Goal: Transaction & Acquisition: Purchase product/service

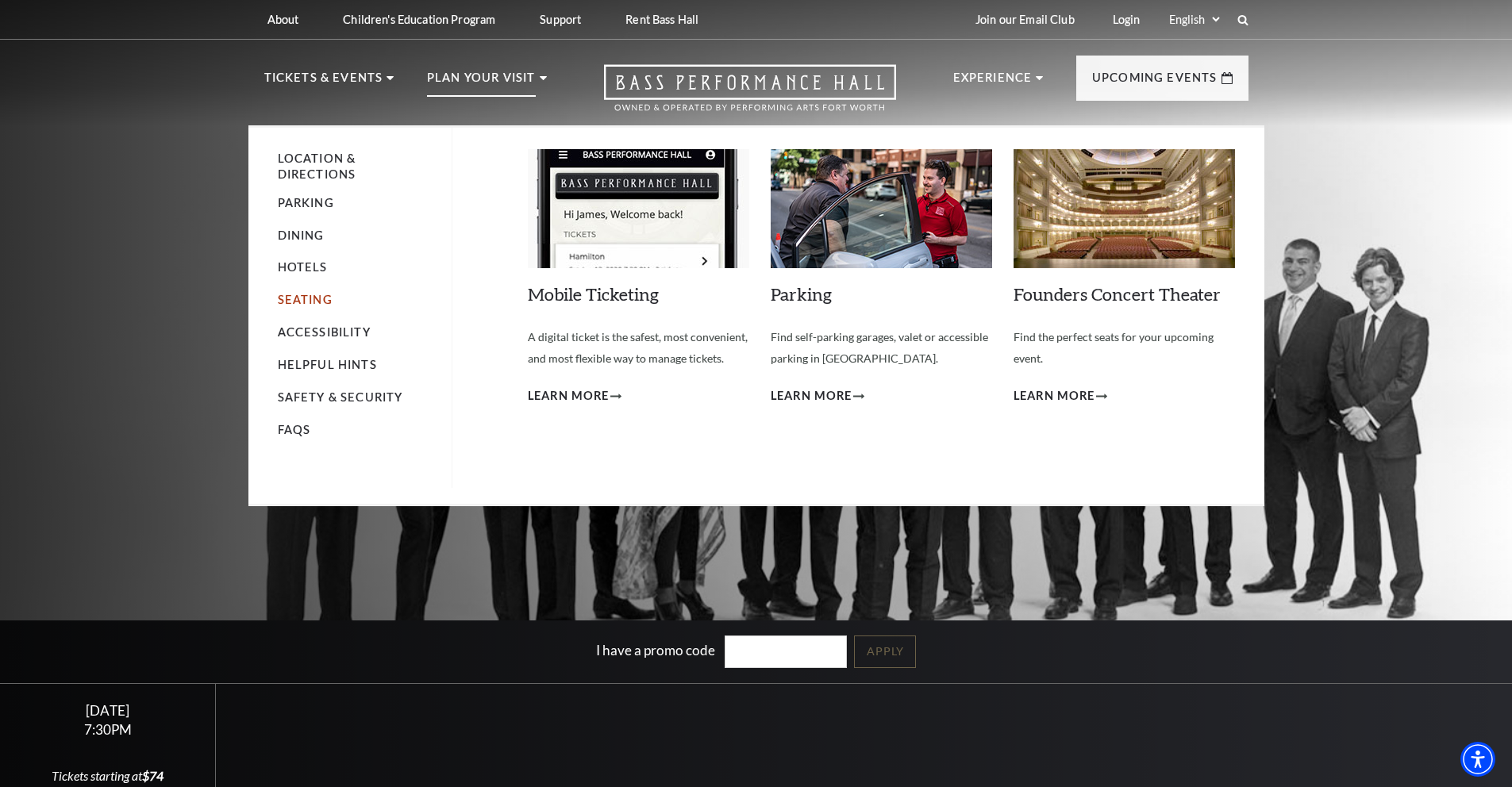
click at [315, 296] on link "Seating" at bounding box center [305, 299] width 55 height 14
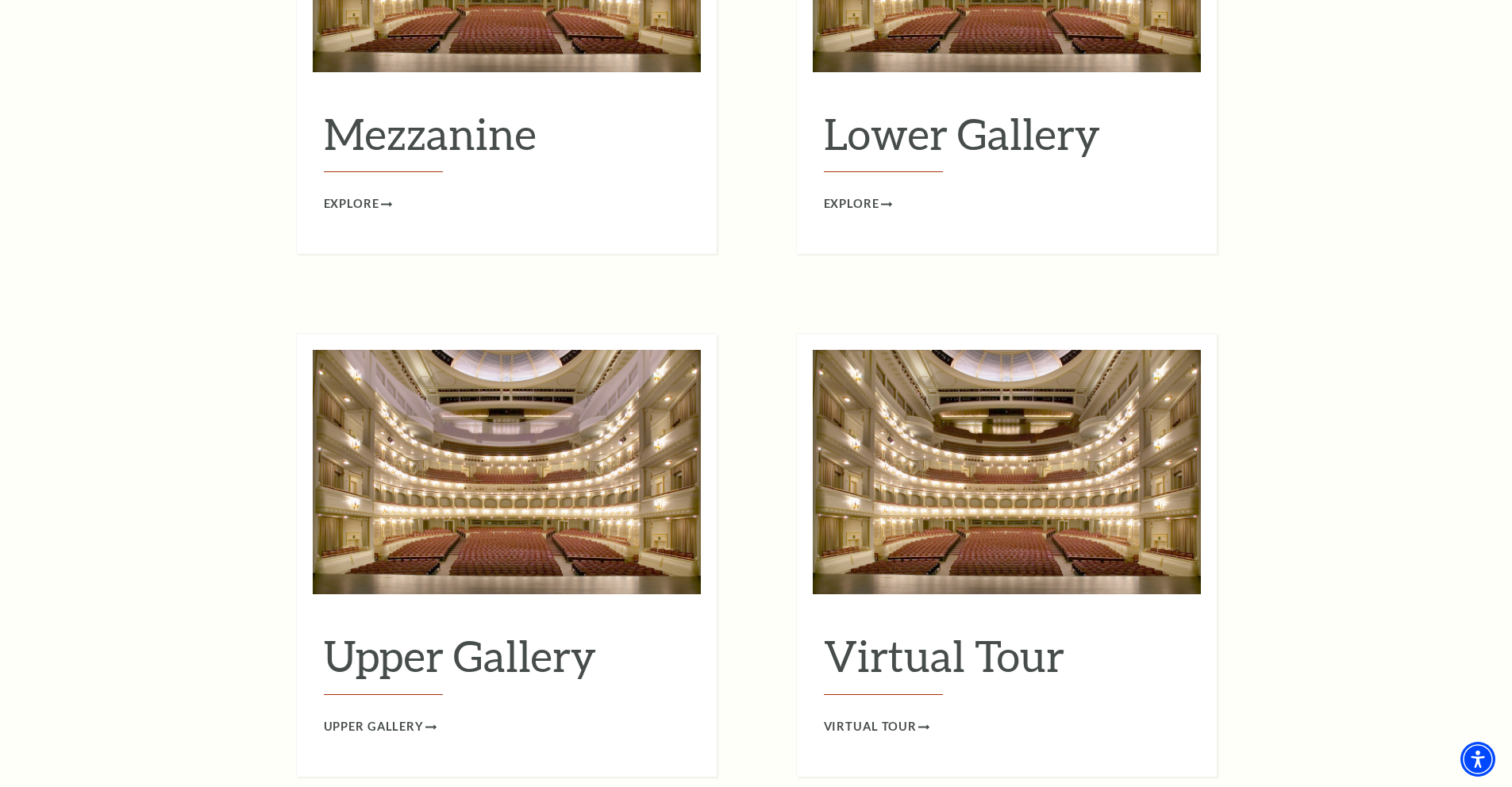
scroll to position [2491, 0]
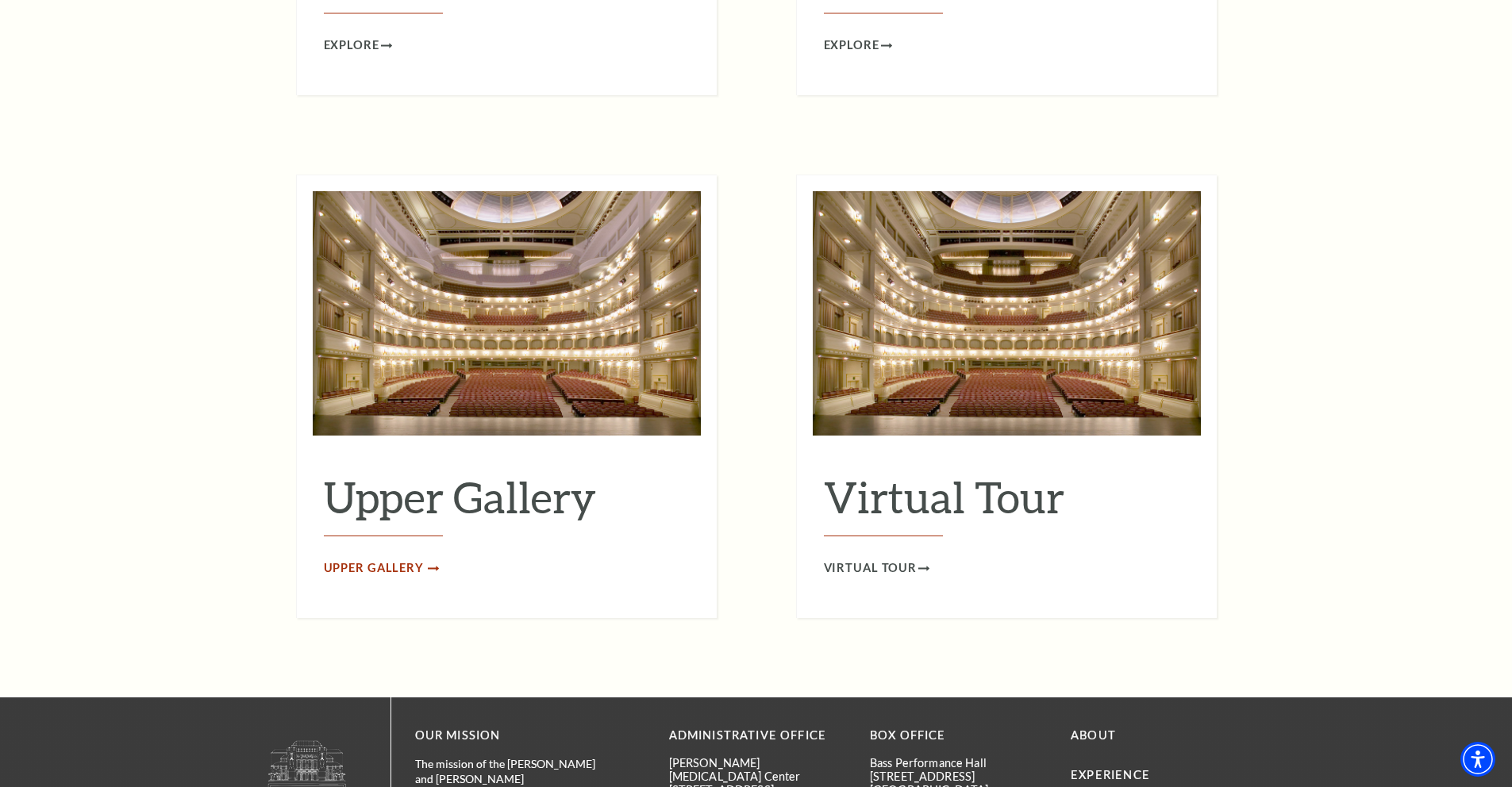
click at [407, 559] on span "Upper Gallery" at bounding box center [373, 569] width 100 height 20
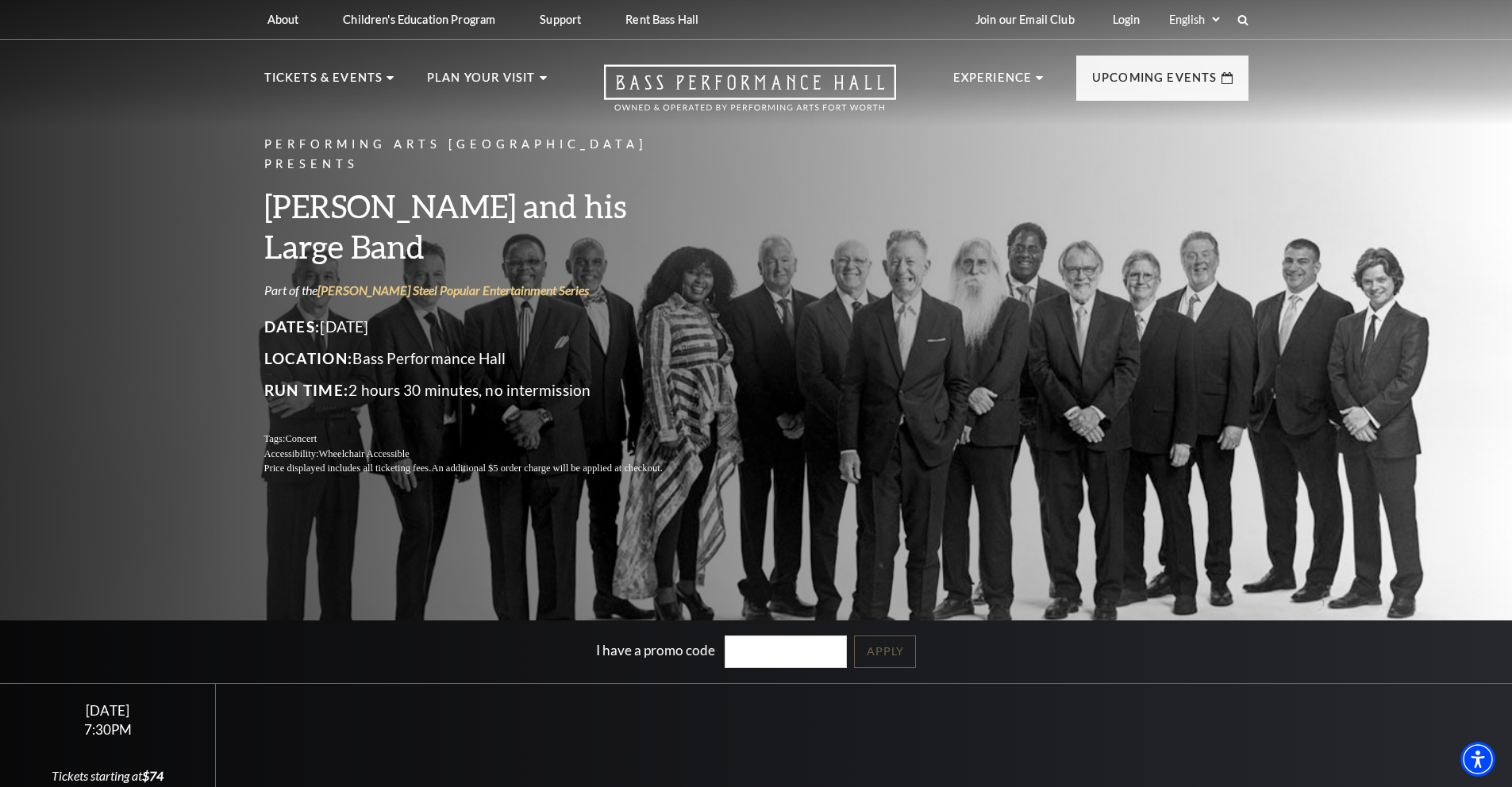
scroll to position [234, 0]
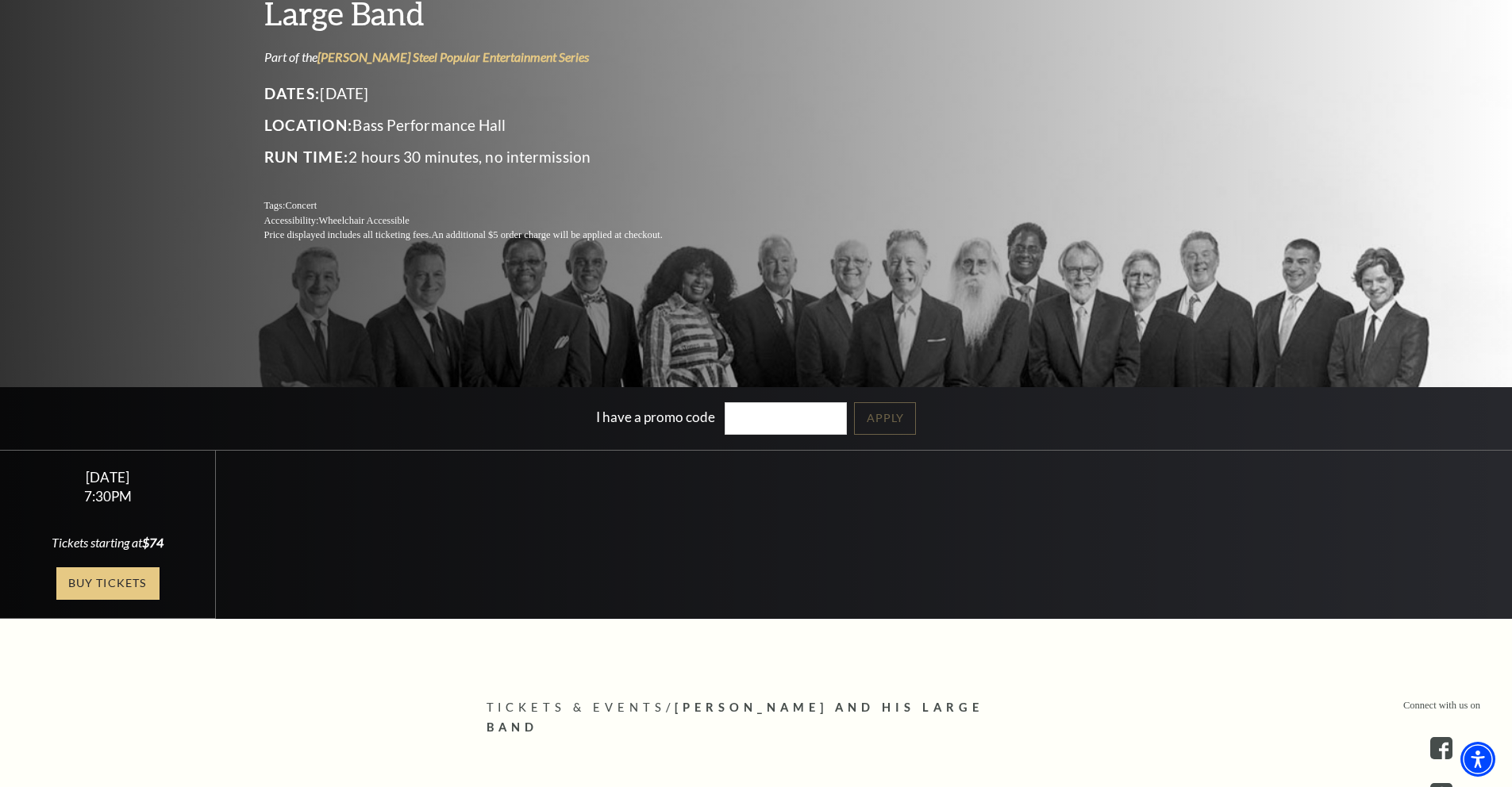
click at [123, 580] on link "Buy Tickets" at bounding box center [108, 583] width 103 height 32
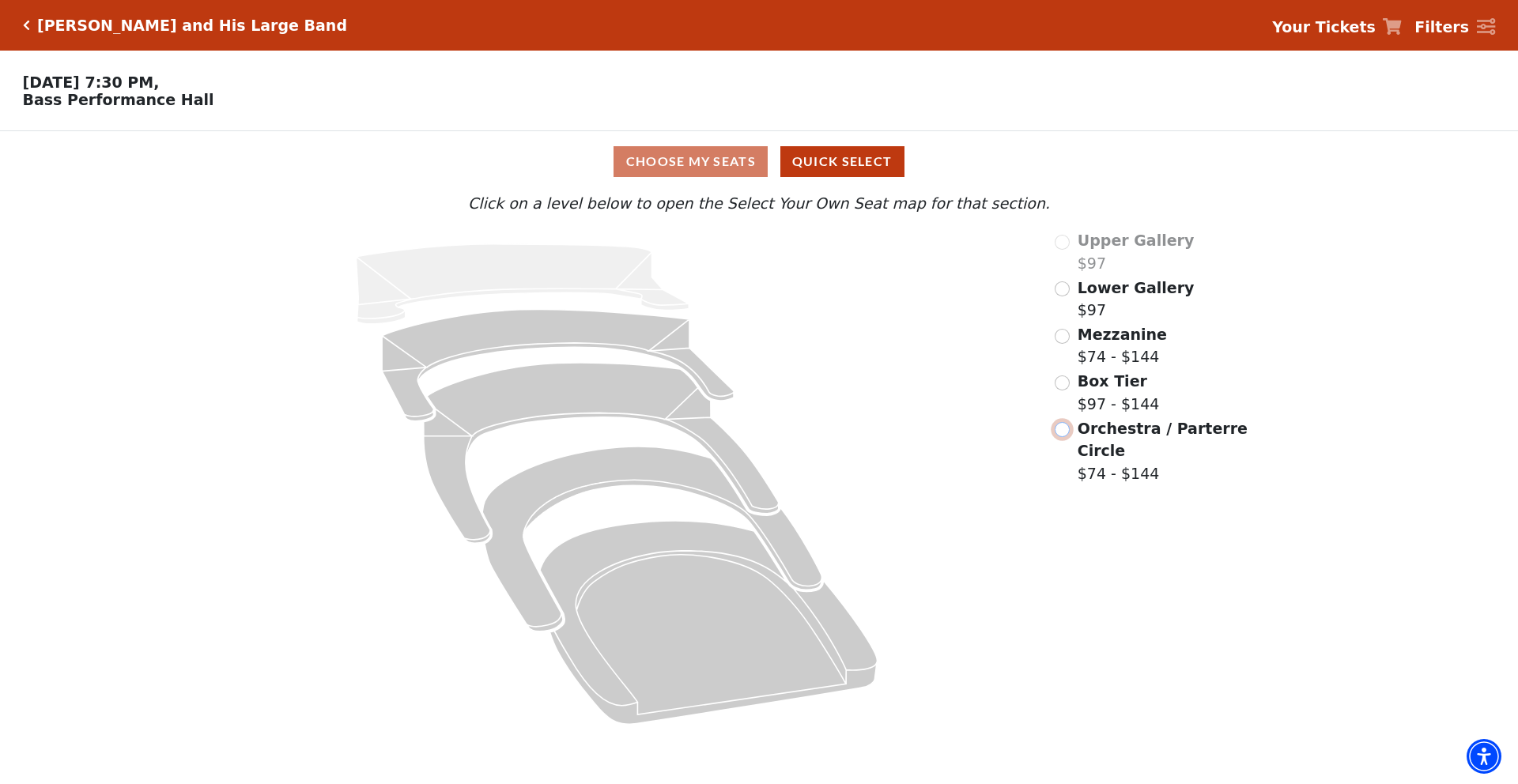
click at [1059, 430] on input "Orchestra / Parterre Circle$74 - $144\a" at bounding box center [1062, 430] width 15 height 15
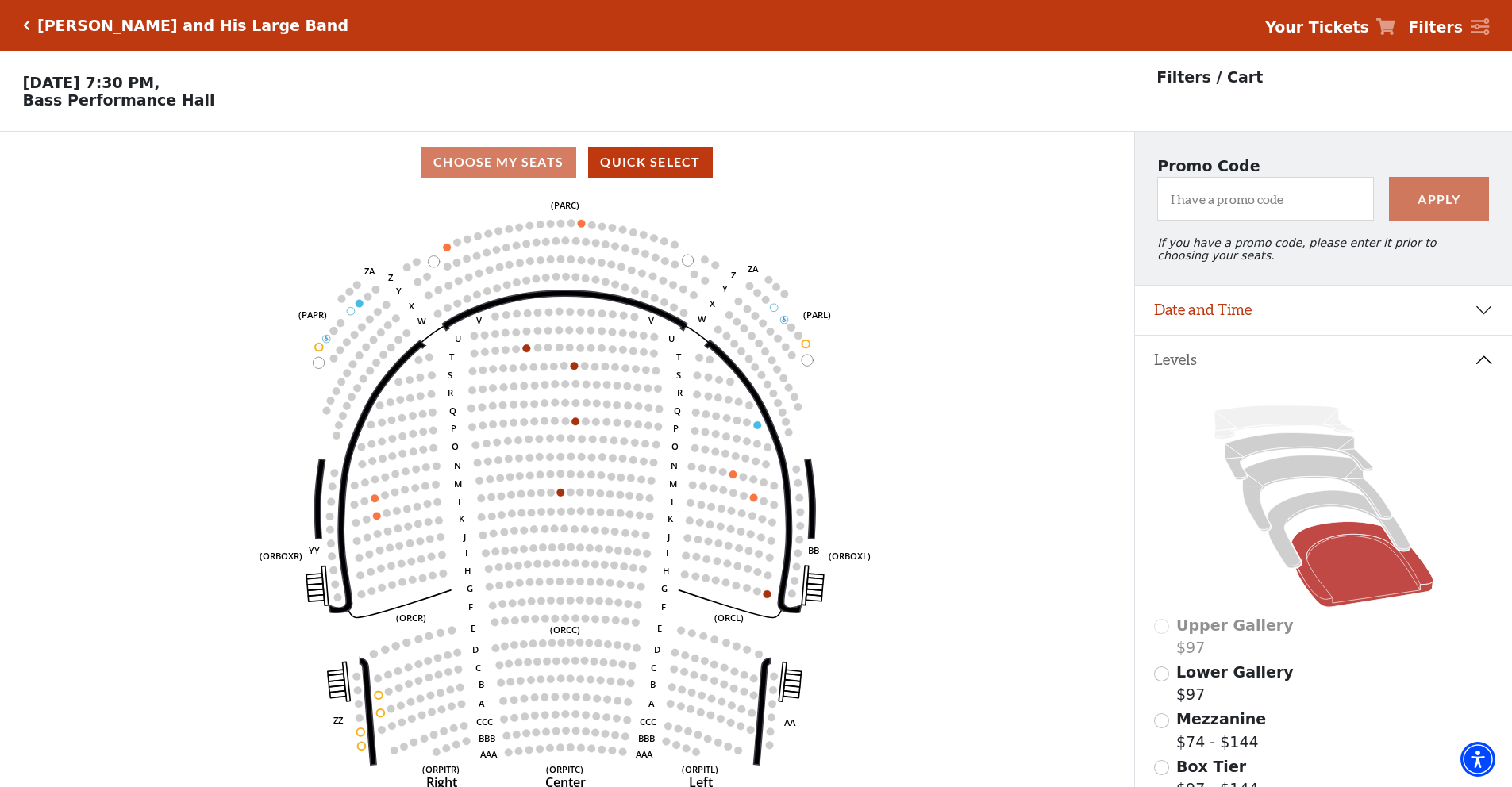
click at [27, 26] on icon "Click here to go back to filters" at bounding box center [27, 26] width 7 height 11
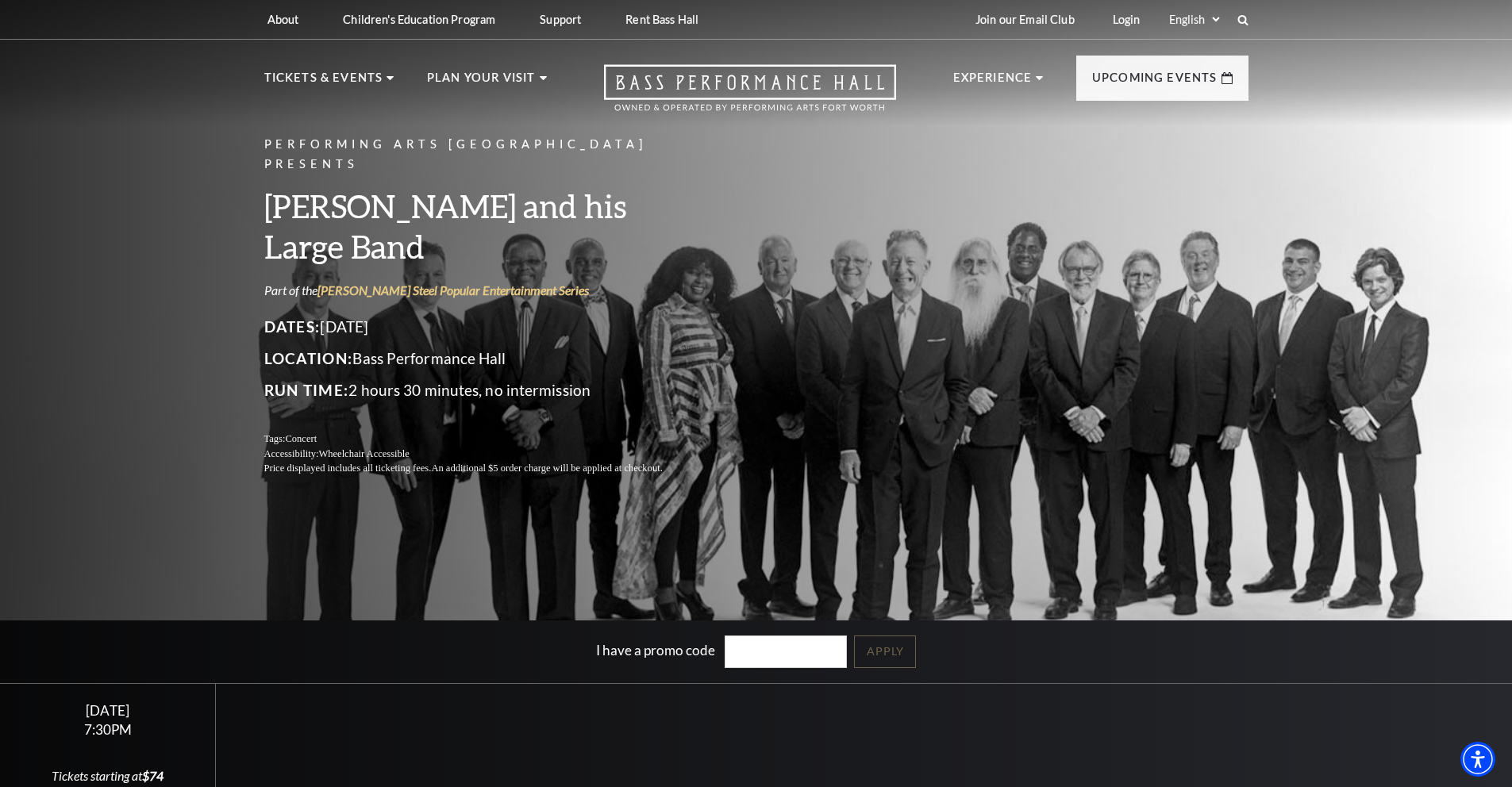
scroll to position [187, 0]
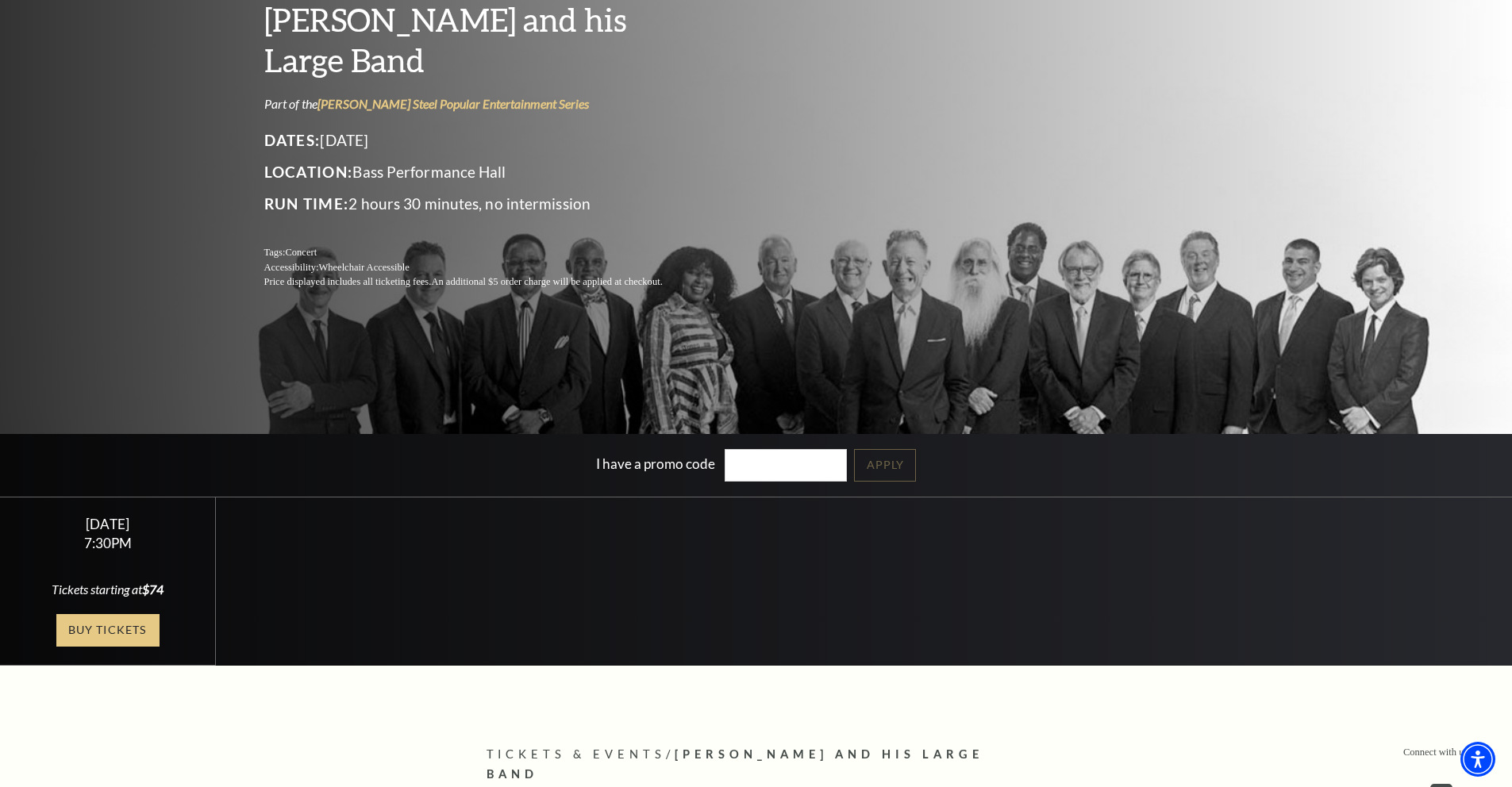
click at [142, 625] on link "Buy Tickets" at bounding box center [108, 630] width 103 height 32
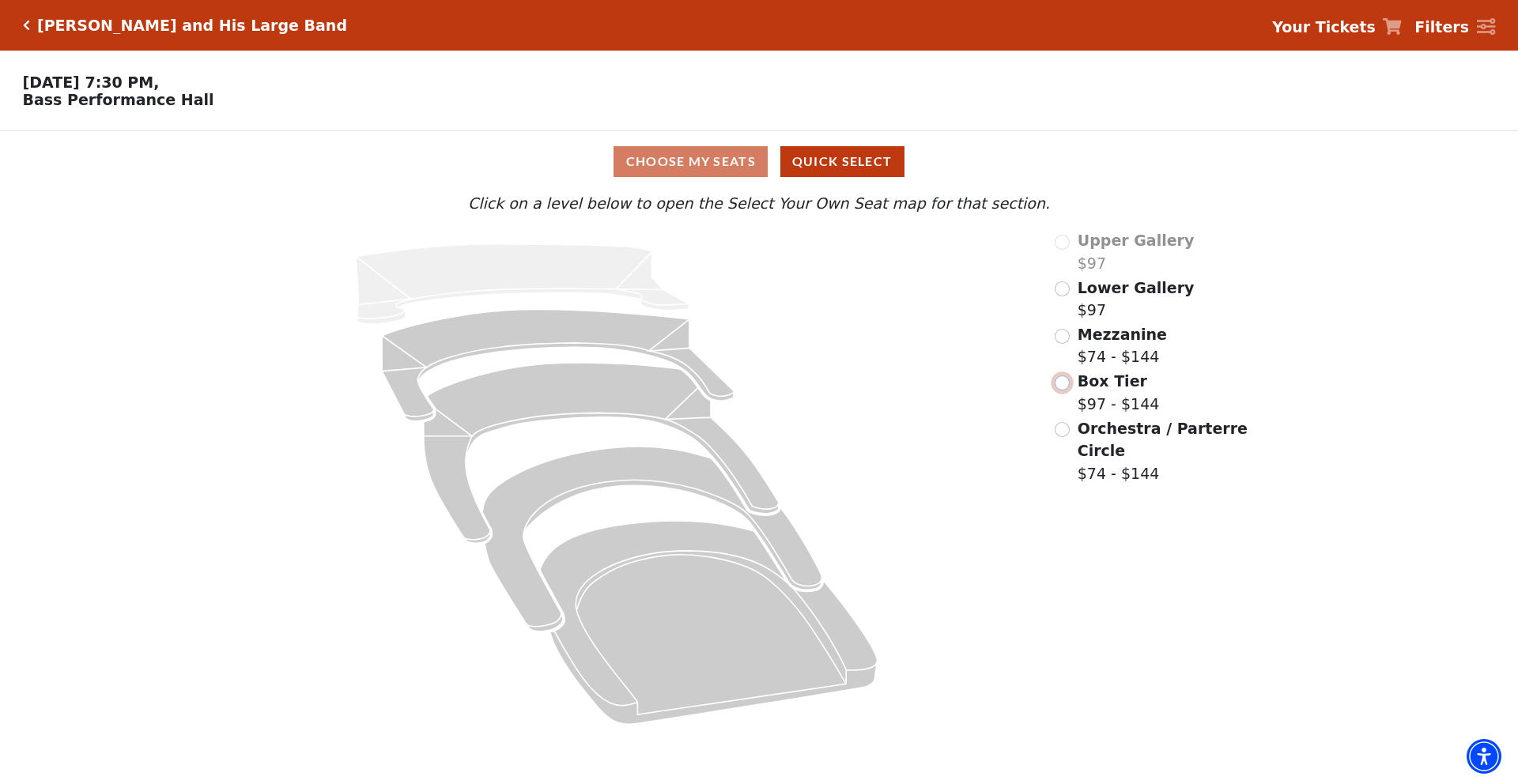
click at [1061, 384] on input "Box Tier$97 - $144\a" at bounding box center [1062, 383] width 15 height 15
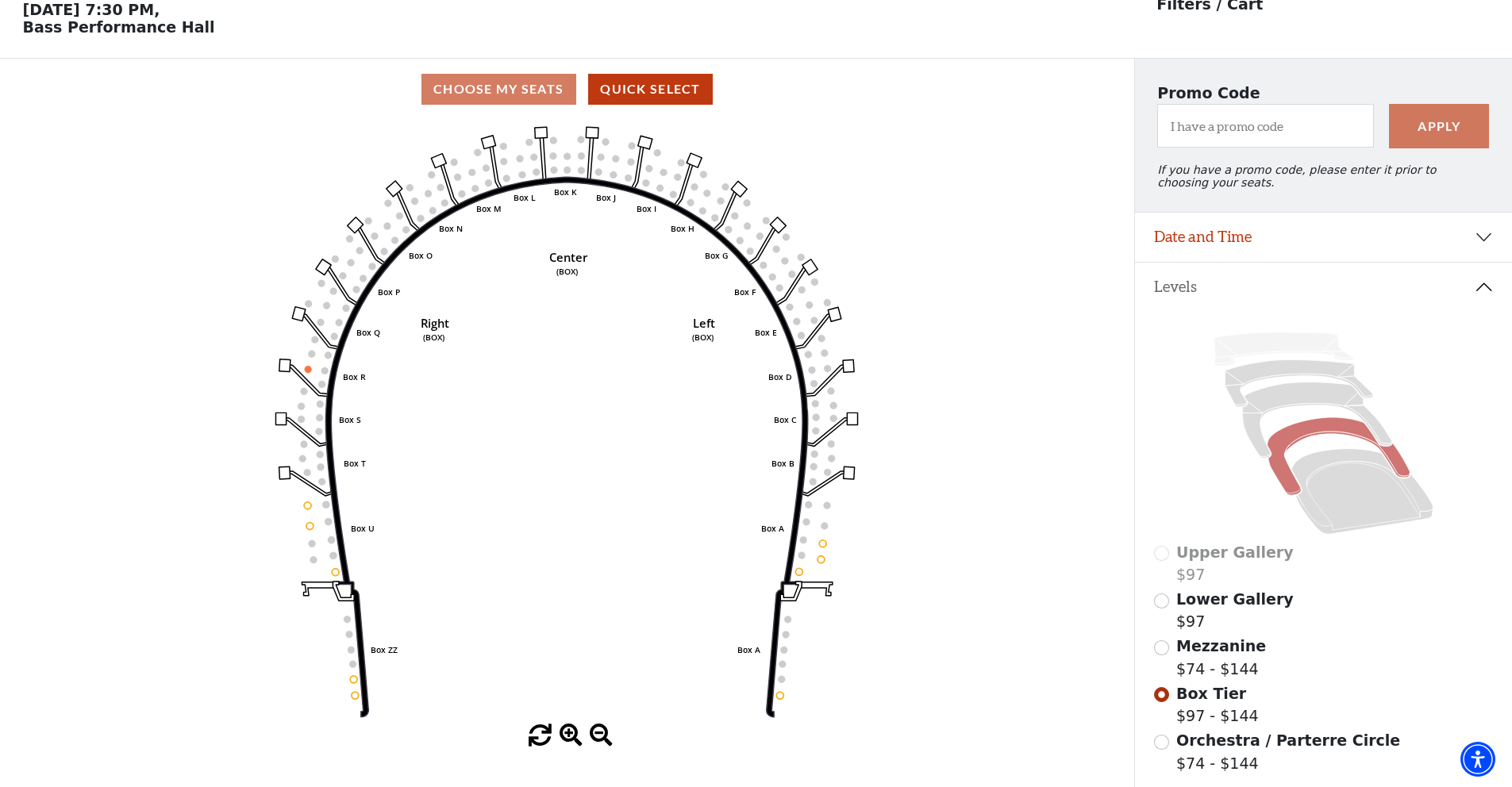
scroll to position [148, 0]
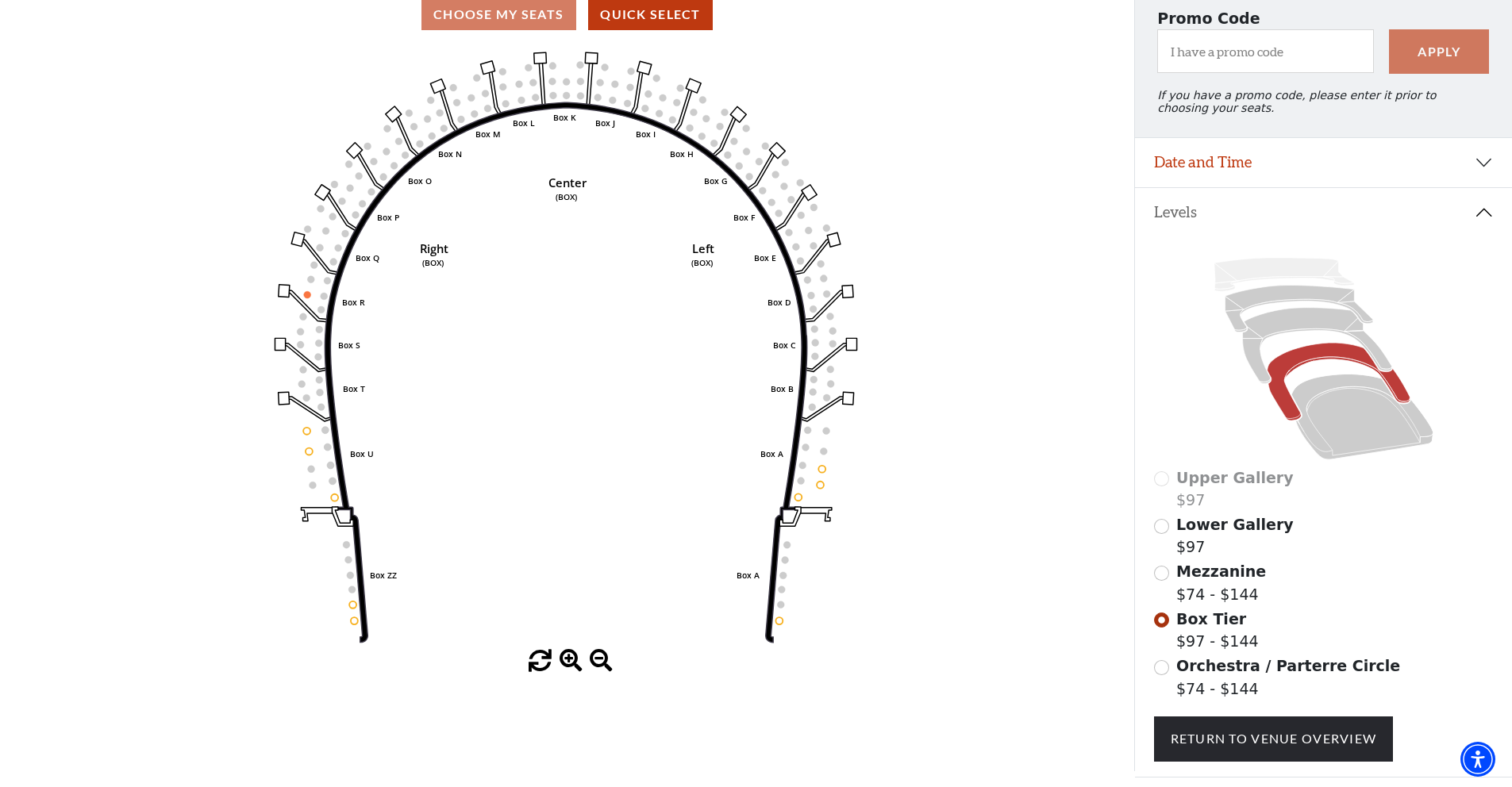
click at [801, 500] on icon "Left (BOX) Right (BOX) Center (BOX) Box ZZ Box U Box T Box S Box R Box Q Box P …" at bounding box center [567, 348] width 1021 height 605
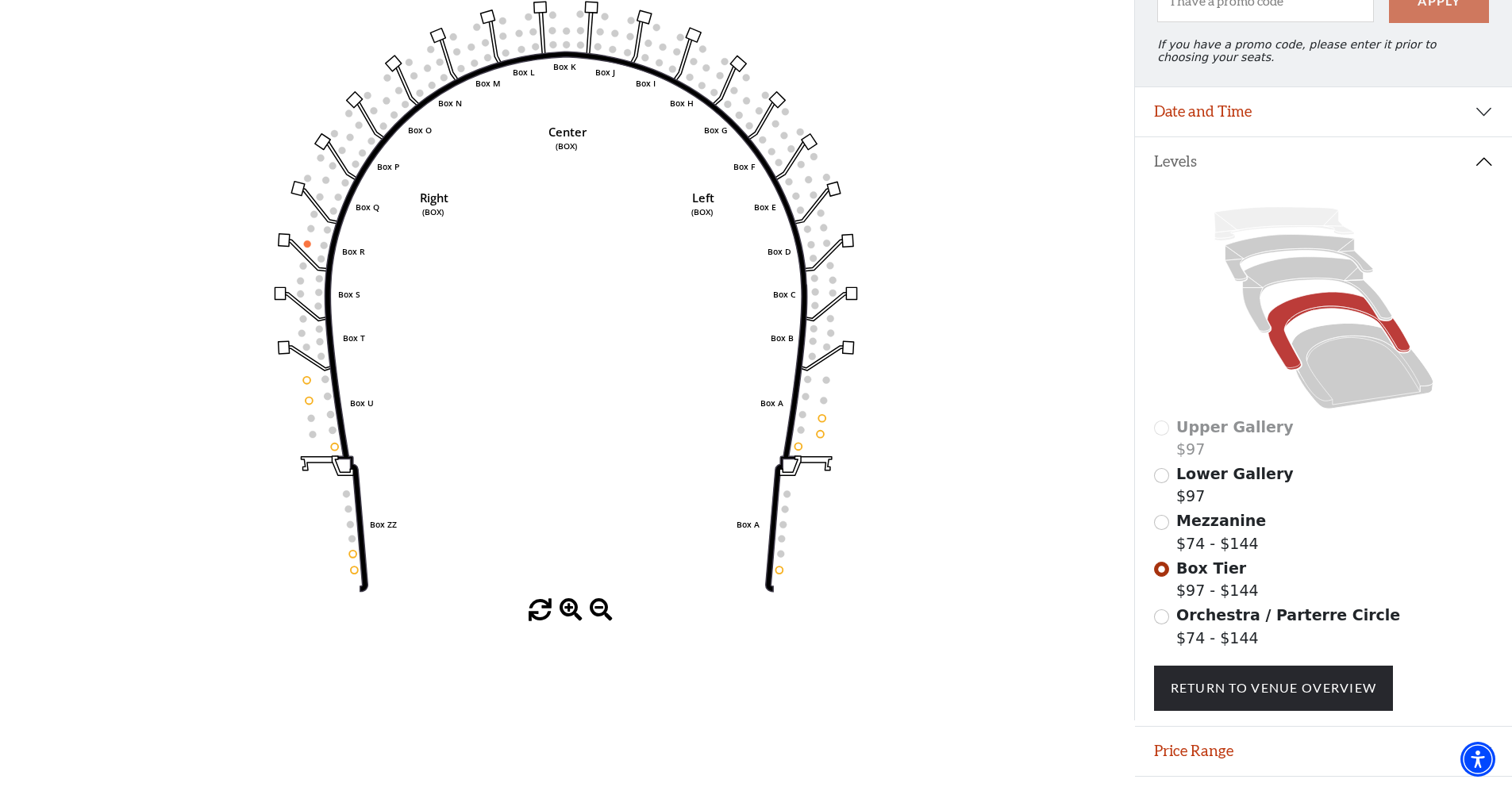
scroll to position [188, 0]
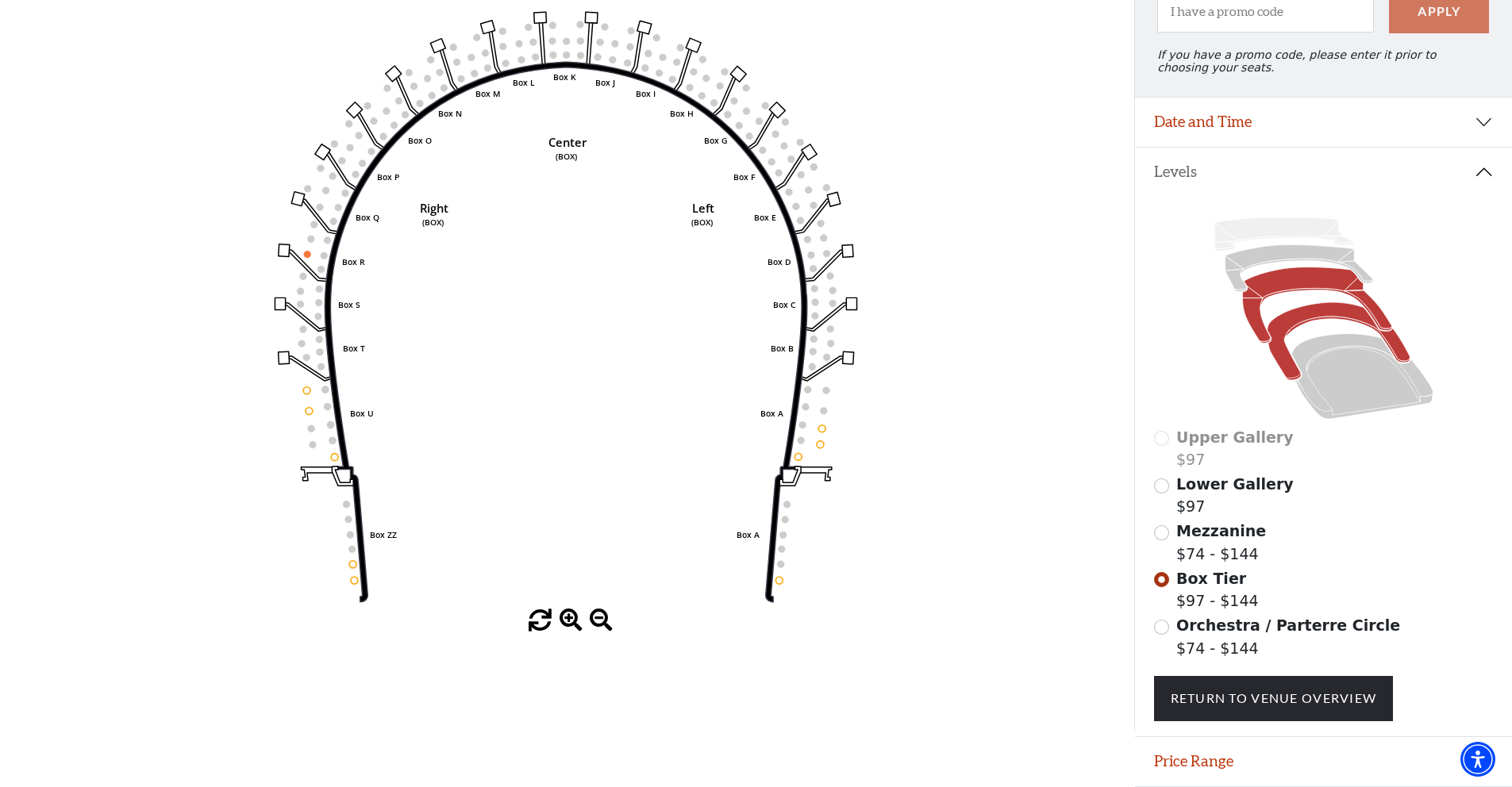
click at [1296, 286] on icon at bounding box center [1317, 305] width 149 height 76
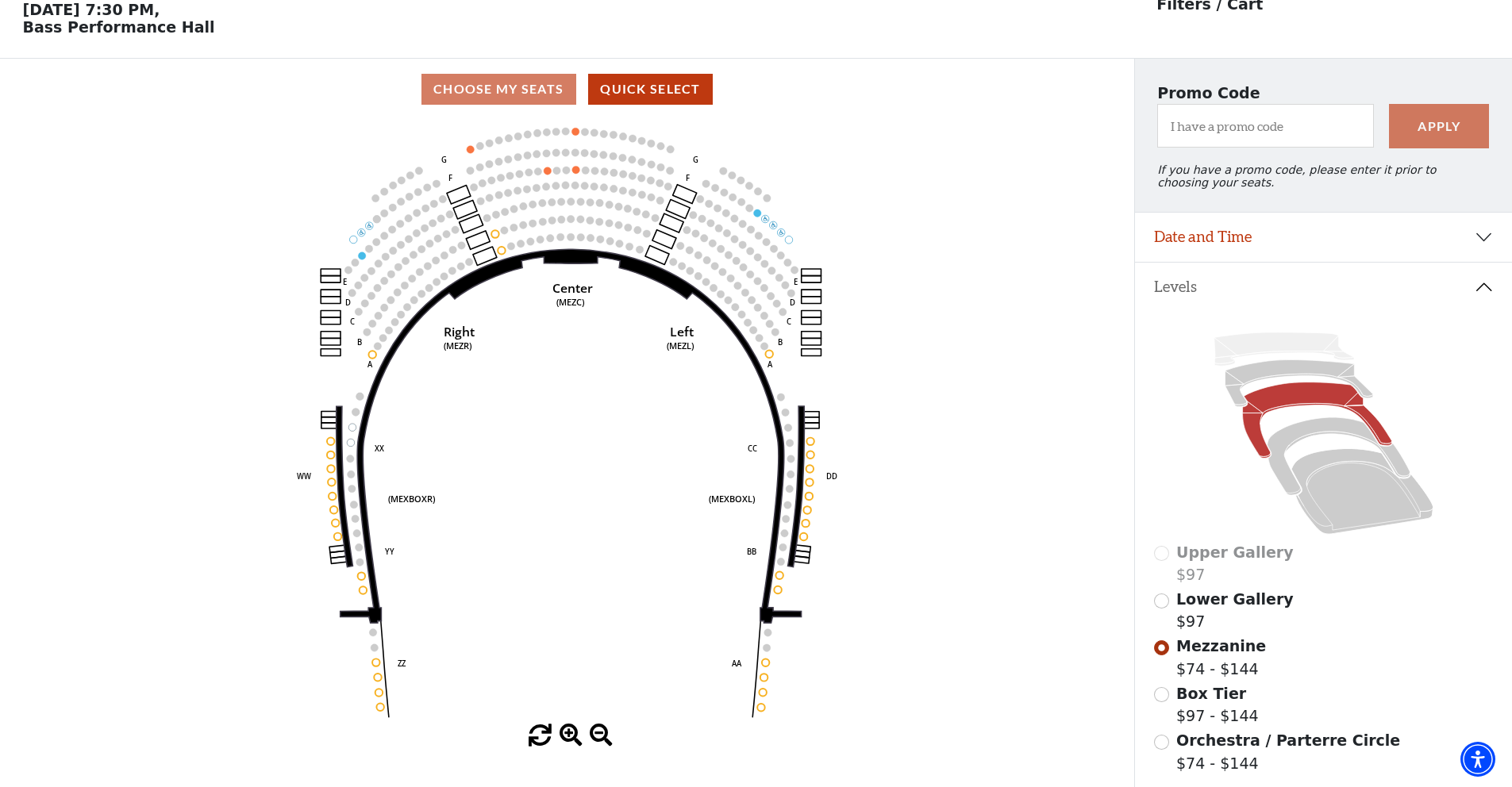
scroll to position [143, 0]
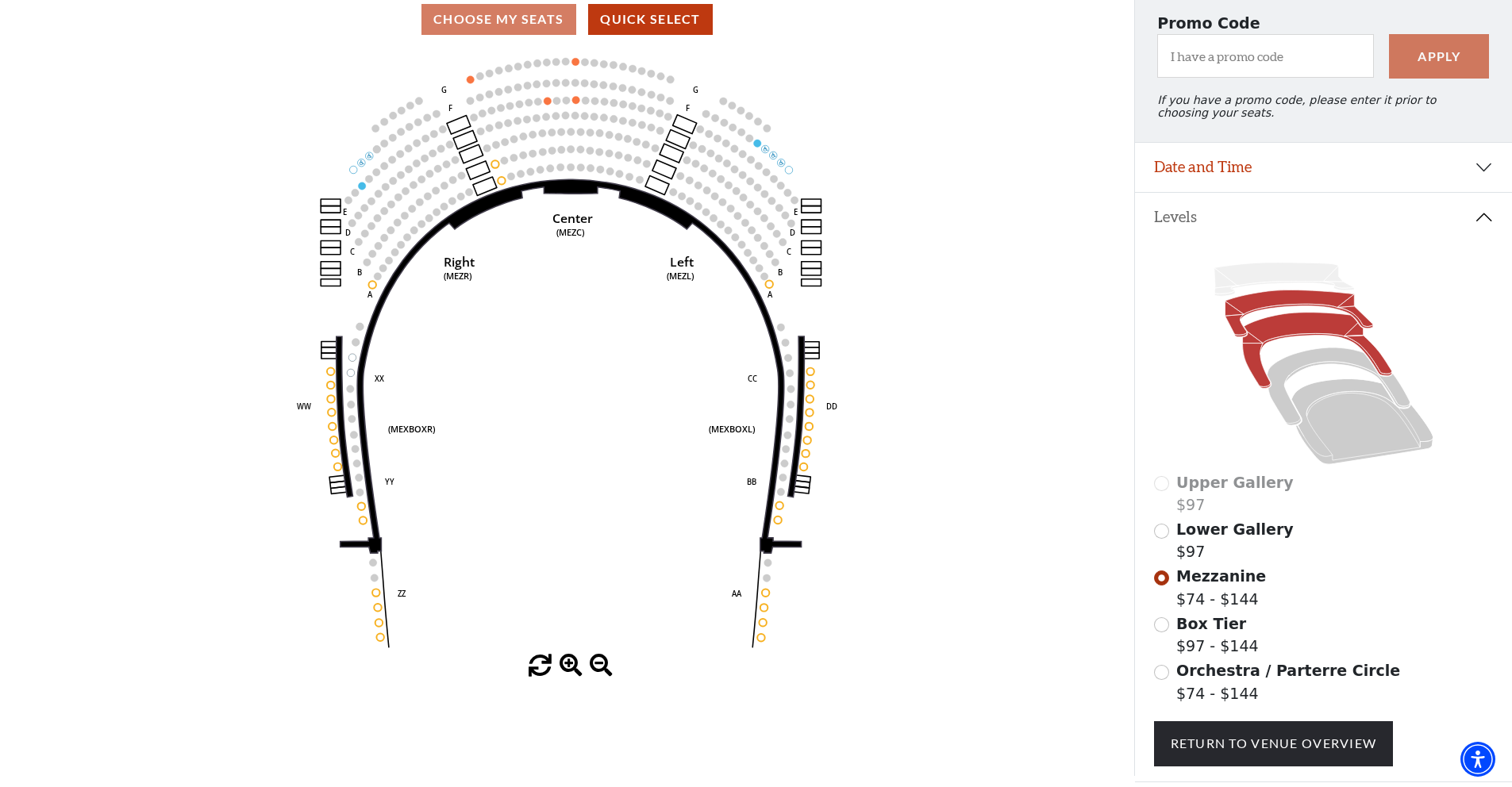
click at [1253, 300] on icon at bounding box center [1299, 314] width 148 height 47
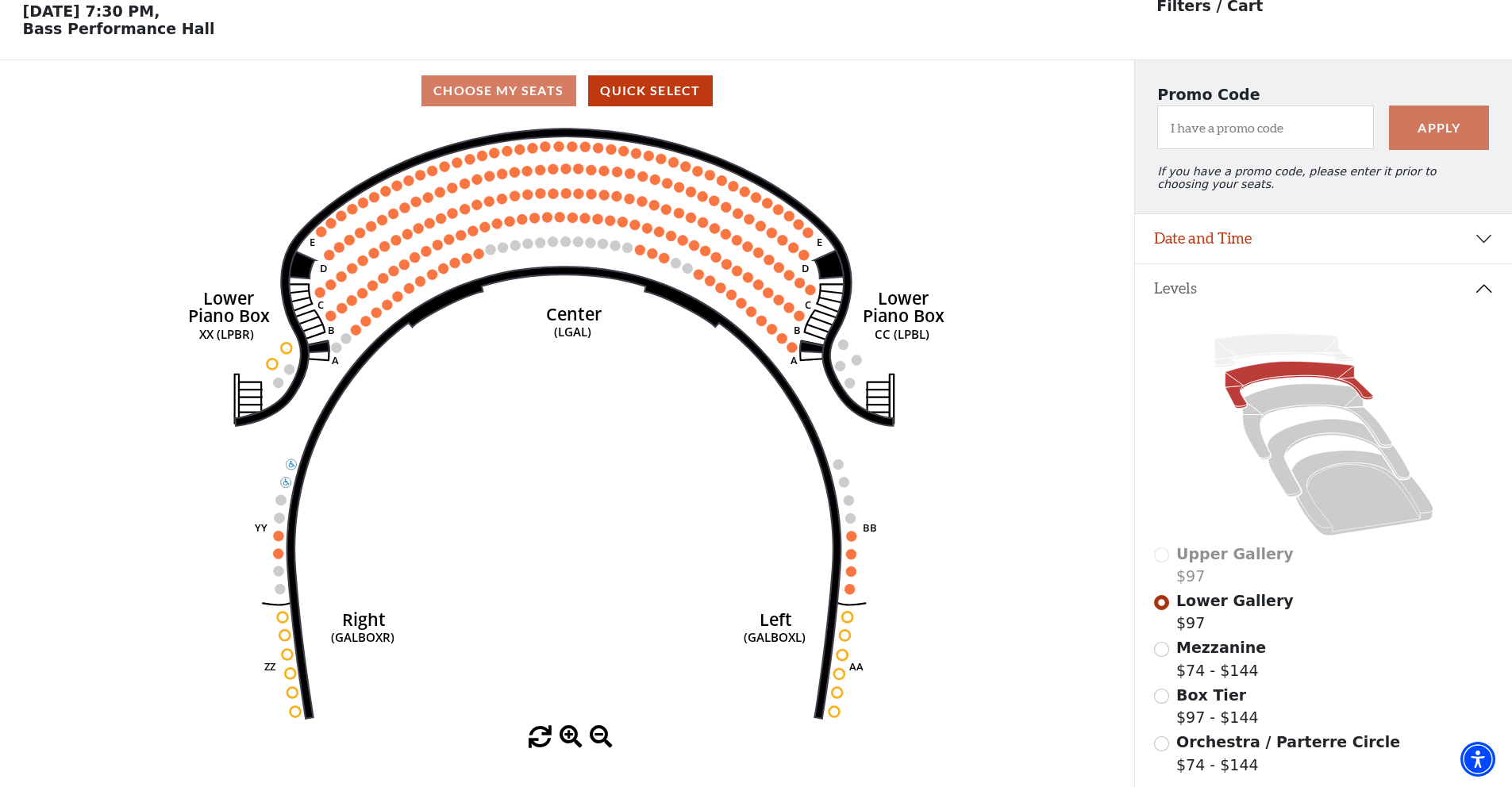
scroll to position [73, 0]
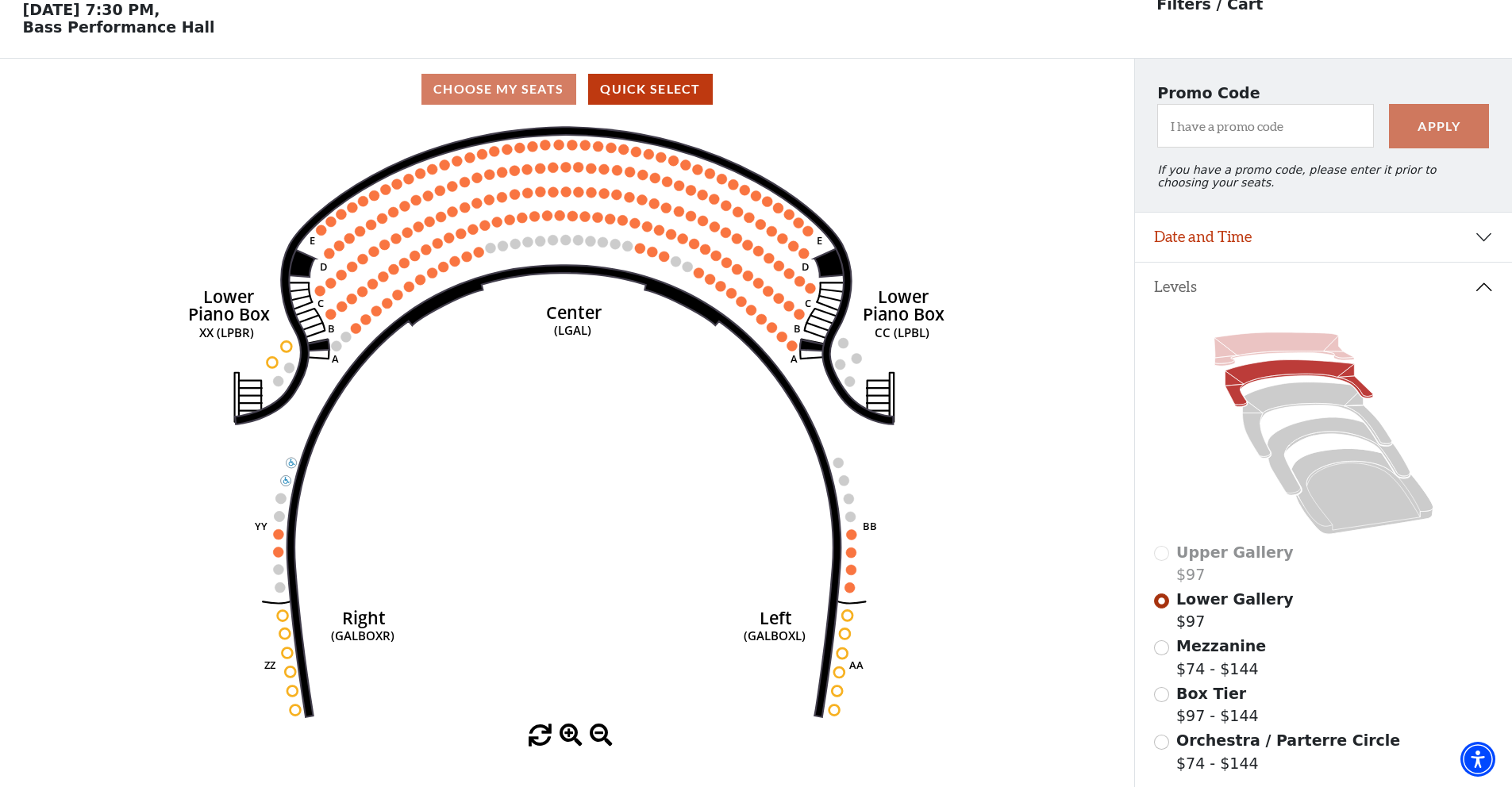
click at [1247, 340] on icon at bounding box center [1284, 349] width 140 height 33
click at [1232, 351] on icon at bounding box center [1284, 349] width 140 height 33
click at [1258, 352] on icon at bounding box center [1284, 349] width 140 height 33
click at [1343, 492] on icon at bounding box center [1362, 491] width 142 height 86
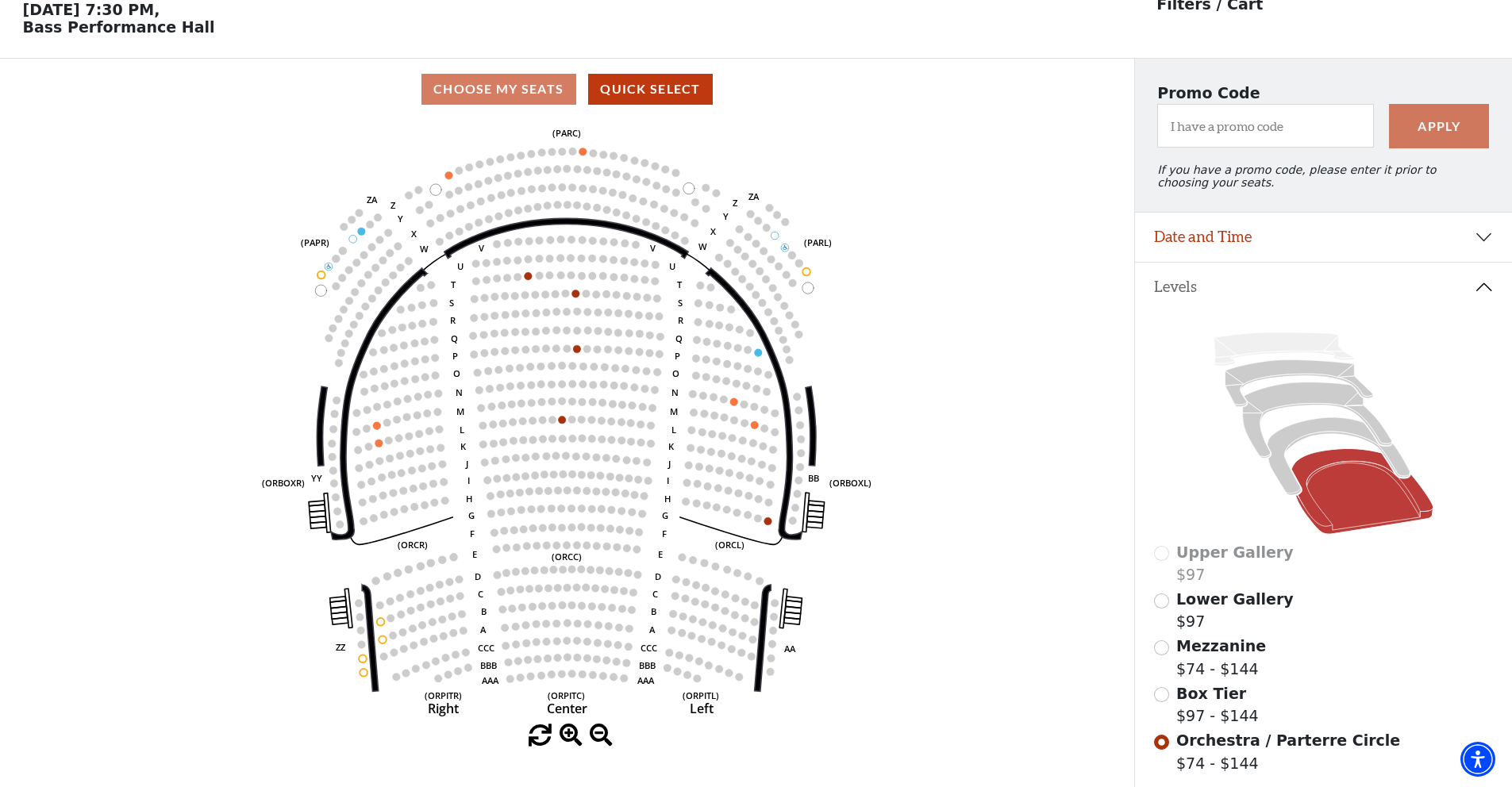
scroll to position [239, 0]
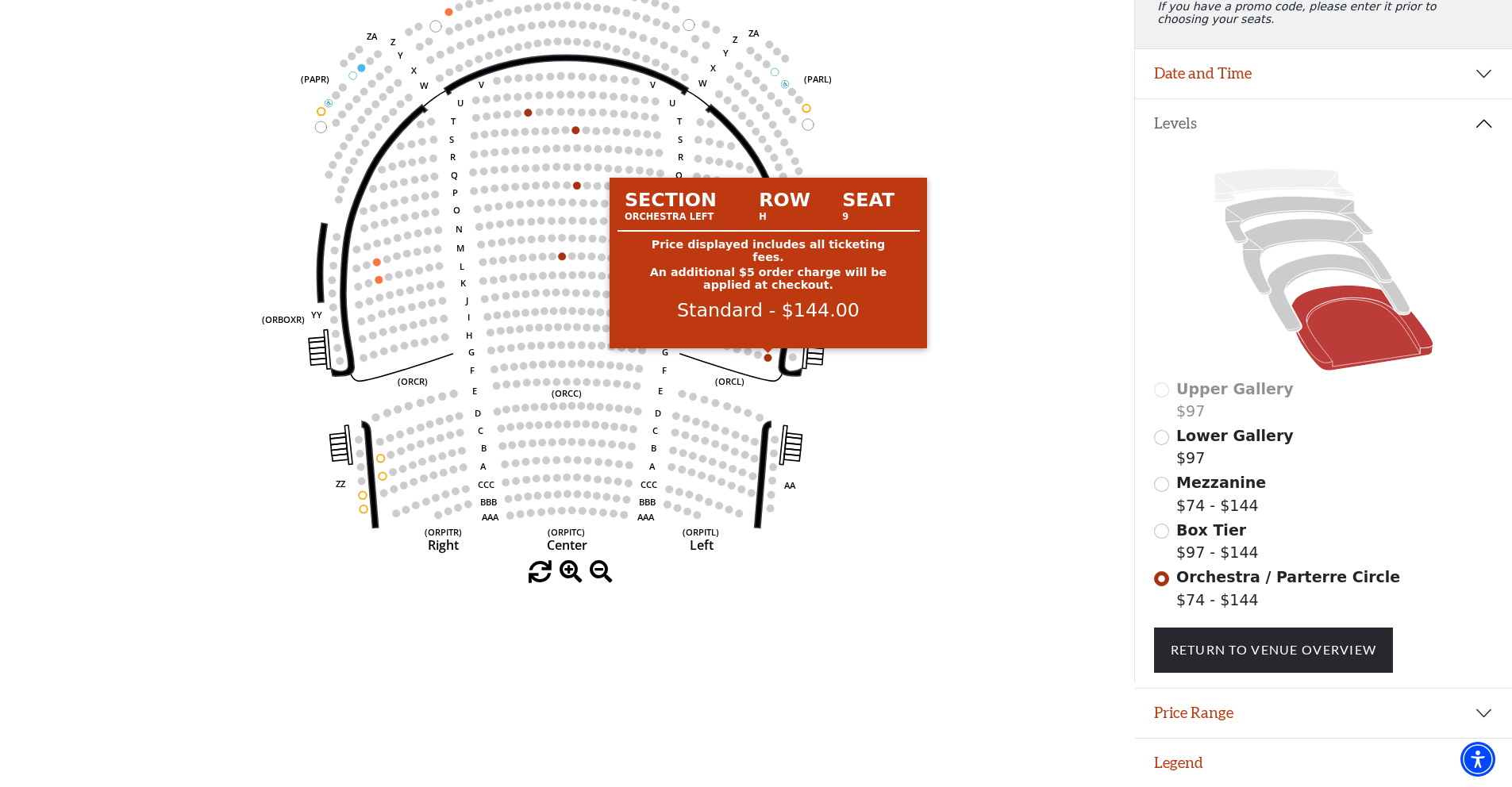
click at [770, 355] on circle at bounding box center [768, 358] width 8 height 8
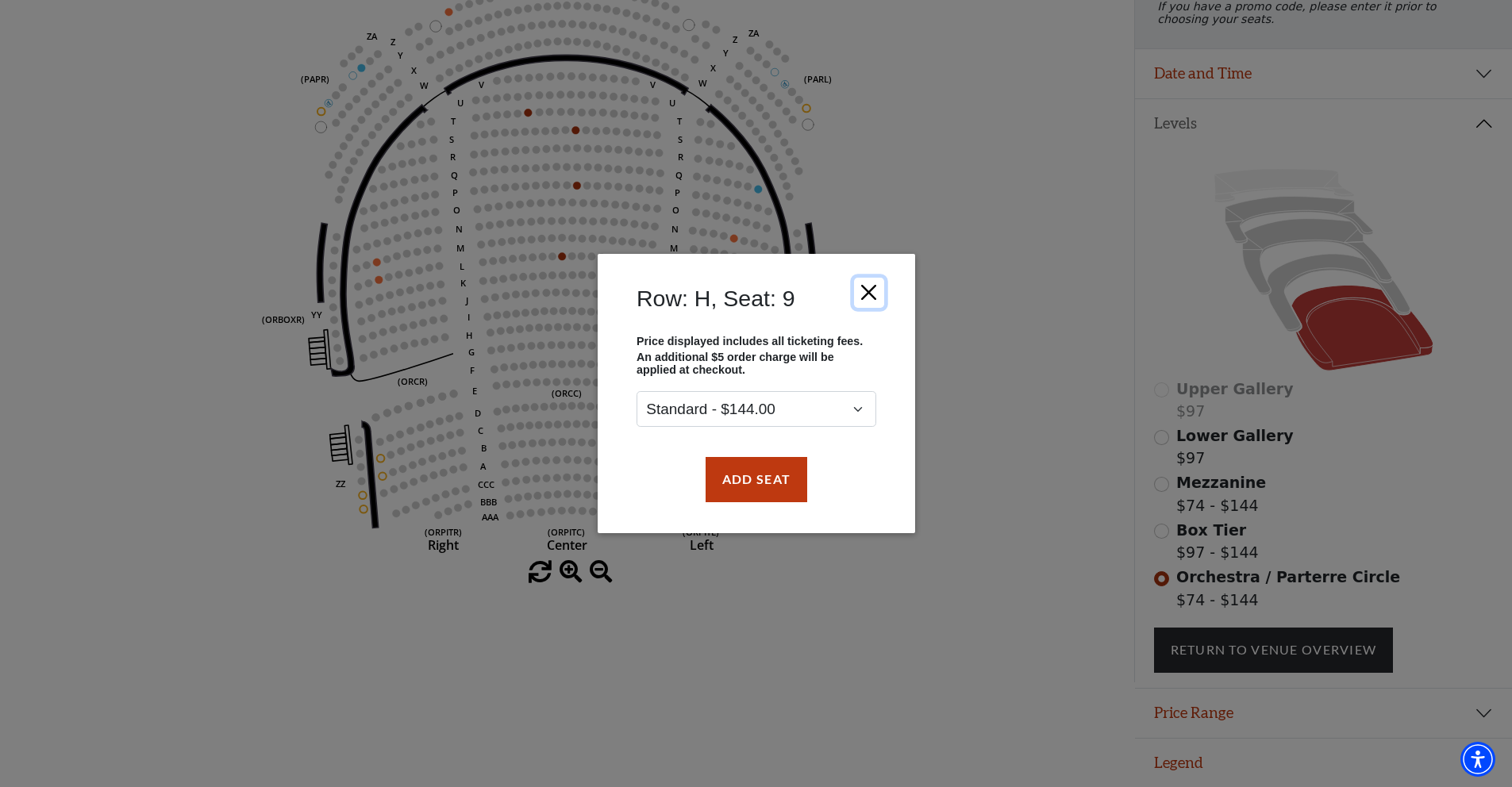
click at [868, 292] on button "Close" at bounding box center [868, 292] width 30 height 30
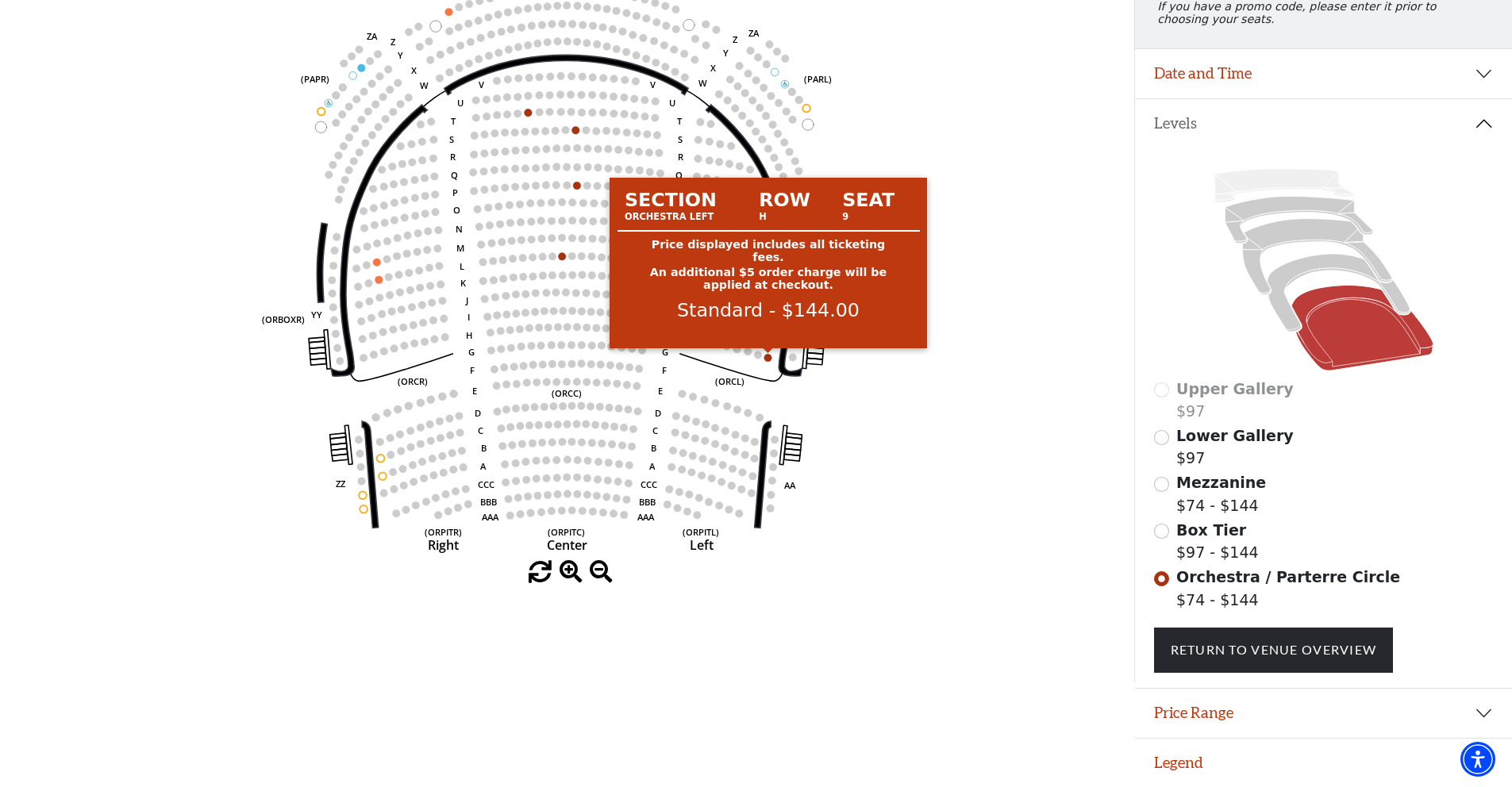
click at [768, 354] on circle at bounding box center [768, 358] width 8 height 8
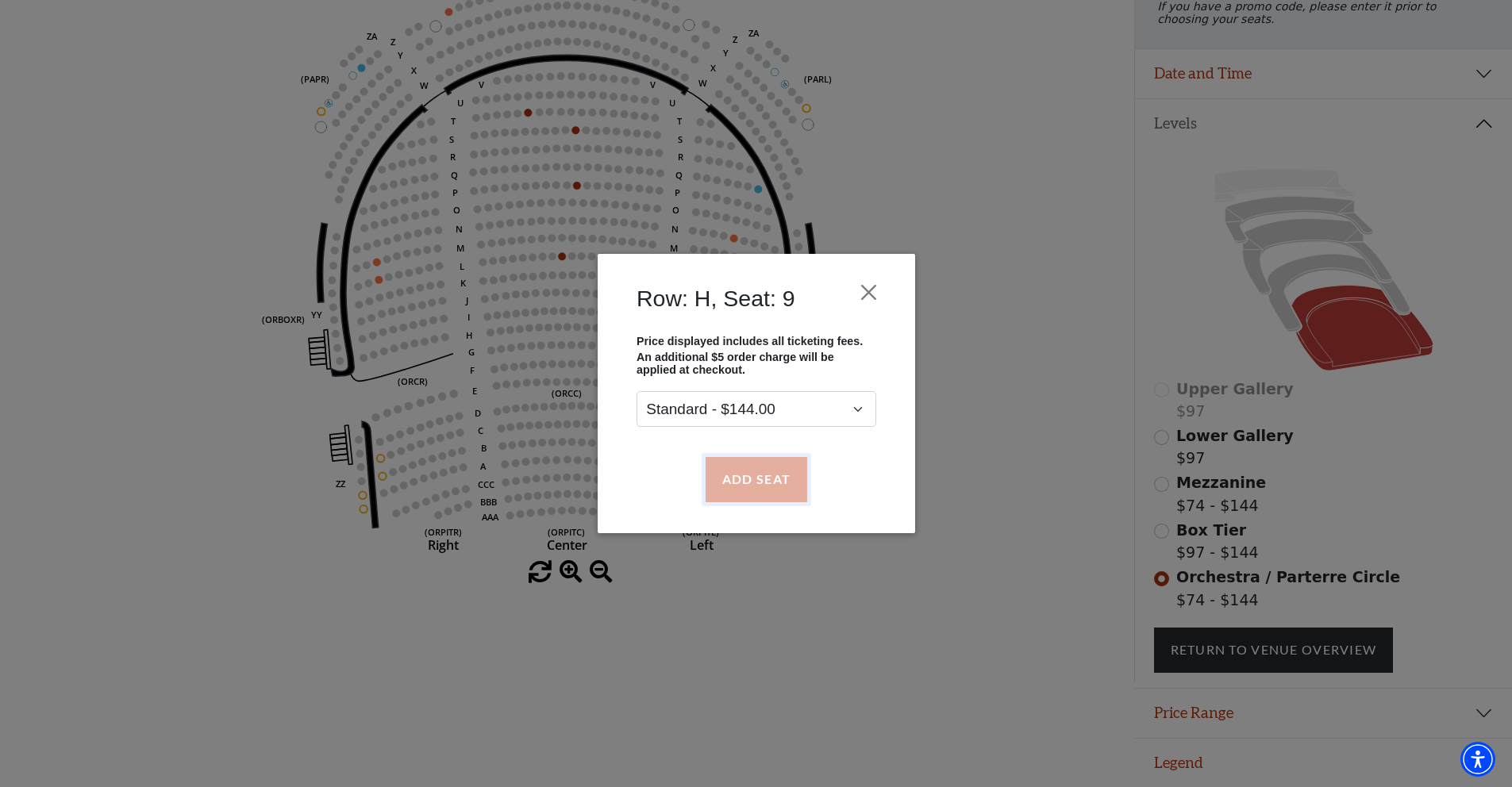
click at [761, 482] on button "Add Seat" at bounding box center [755, 479] width 101 height 44
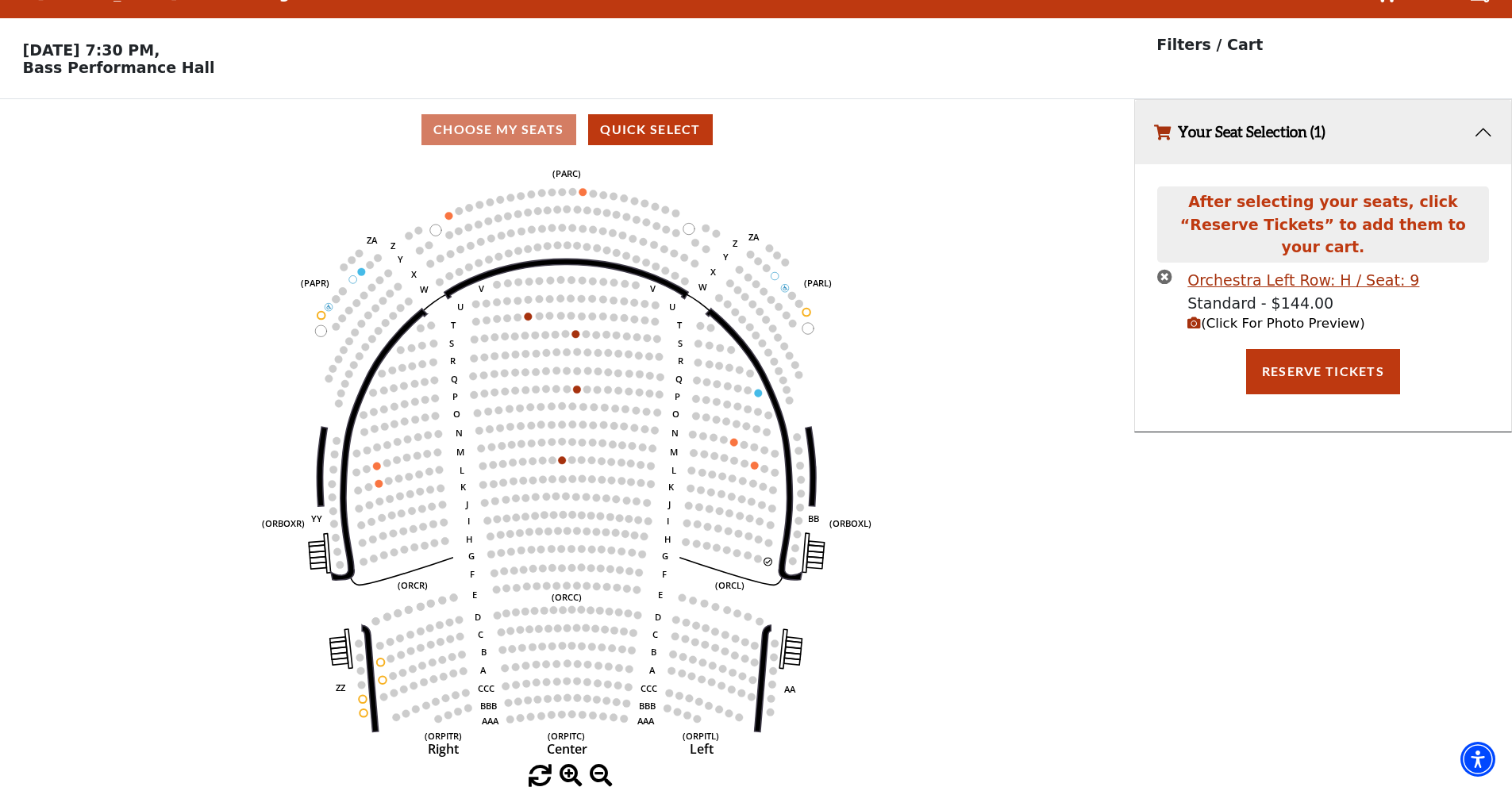
scroll to position [0, 0]
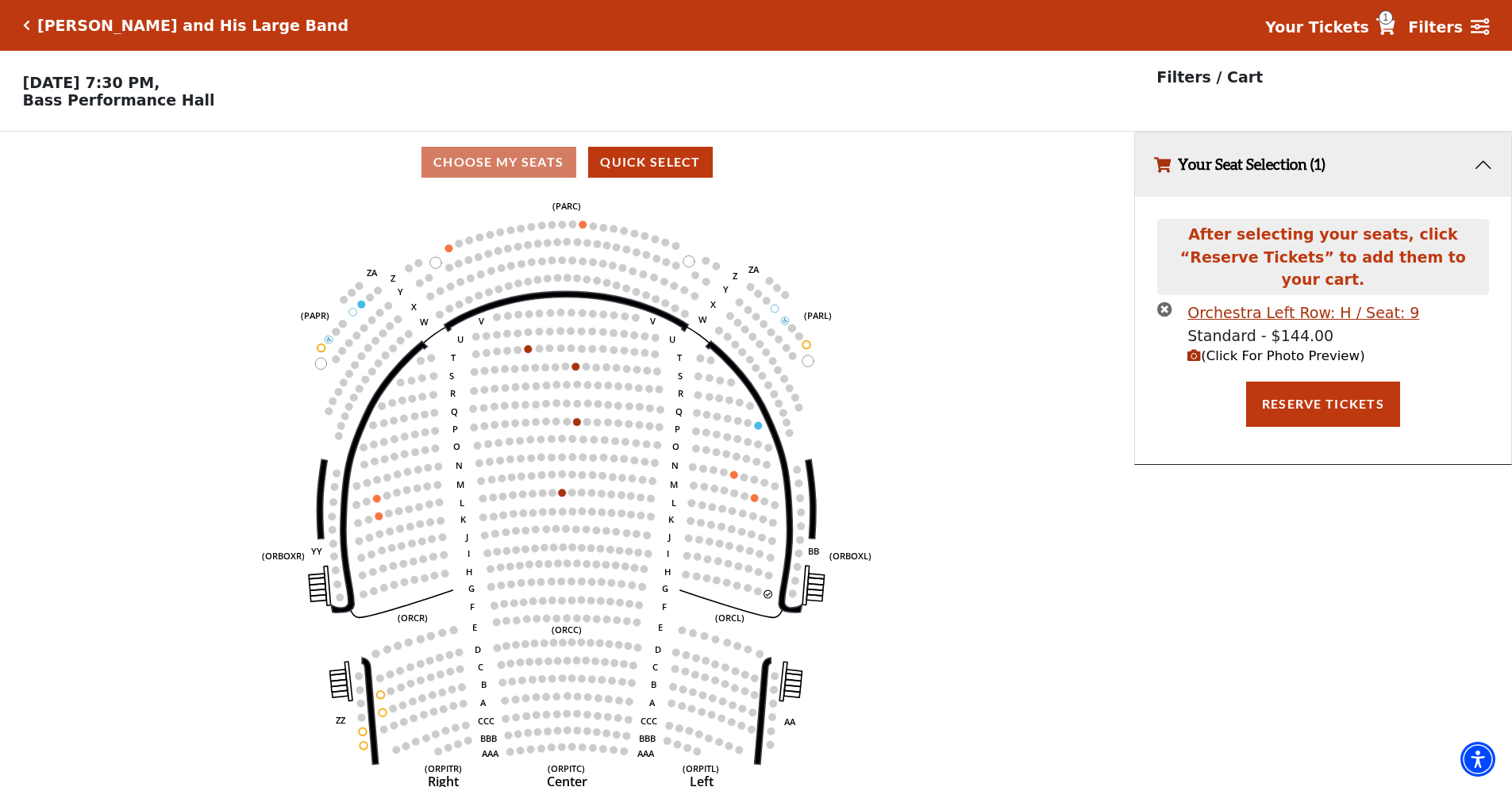
click at [1200, 349] on icon "(Click For Photo Preview)" at bounding box center [1194, 356] width 14 height 14
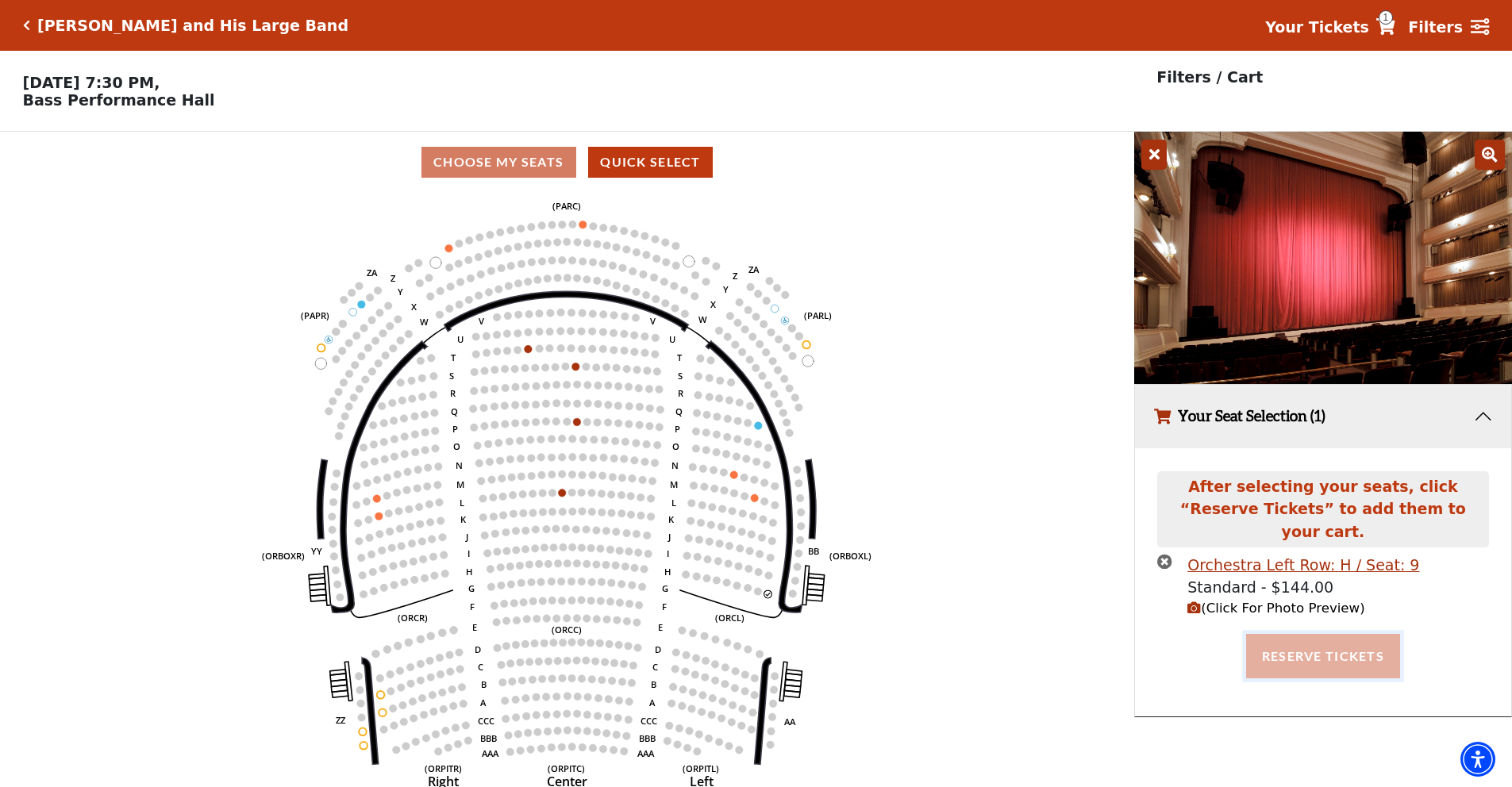
click at [1305, 634] on button "Reserve Tickets" at bounding box center [1323, 656] width 154 height 44
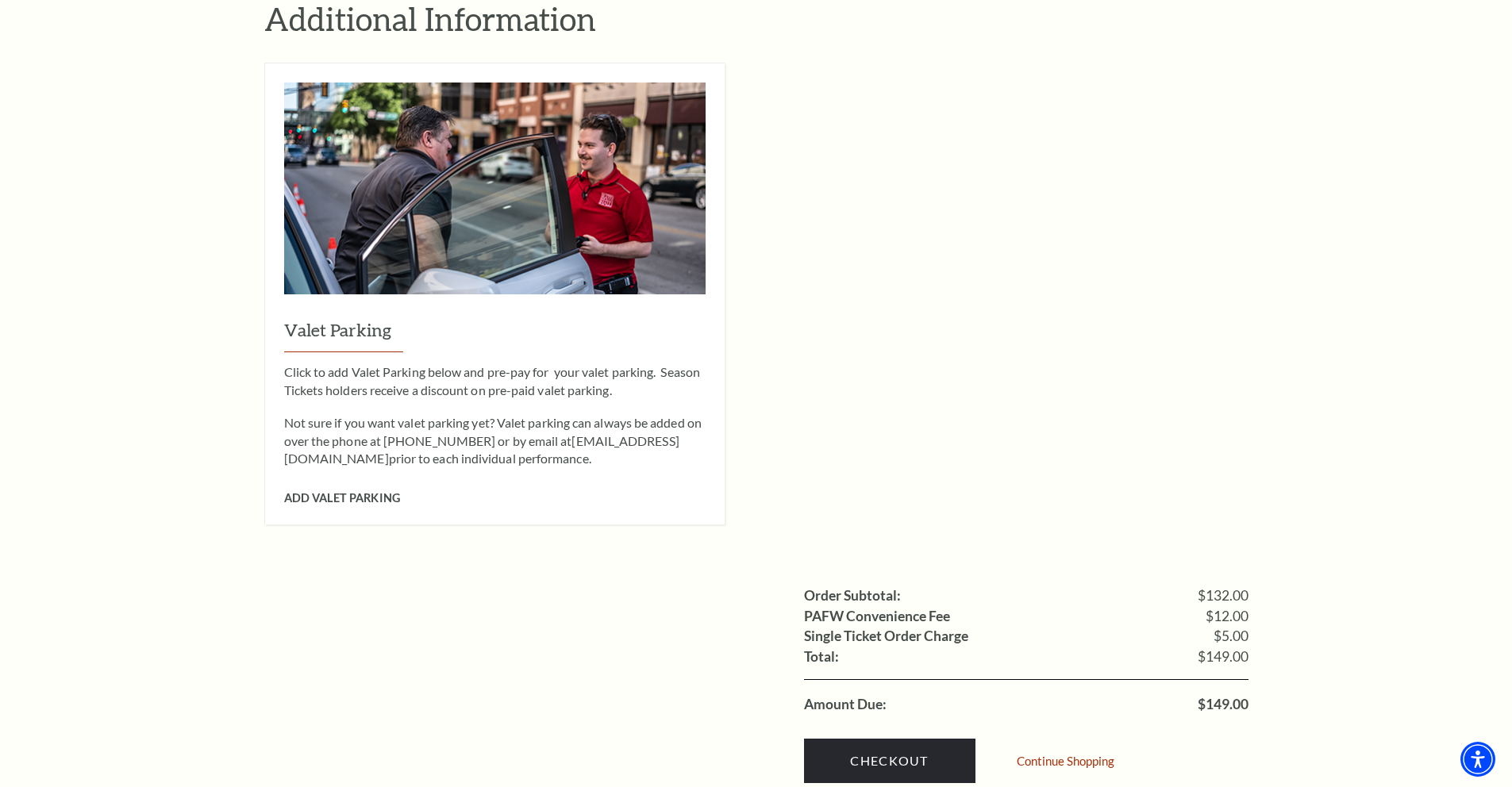
scroll to position [1158, 0]
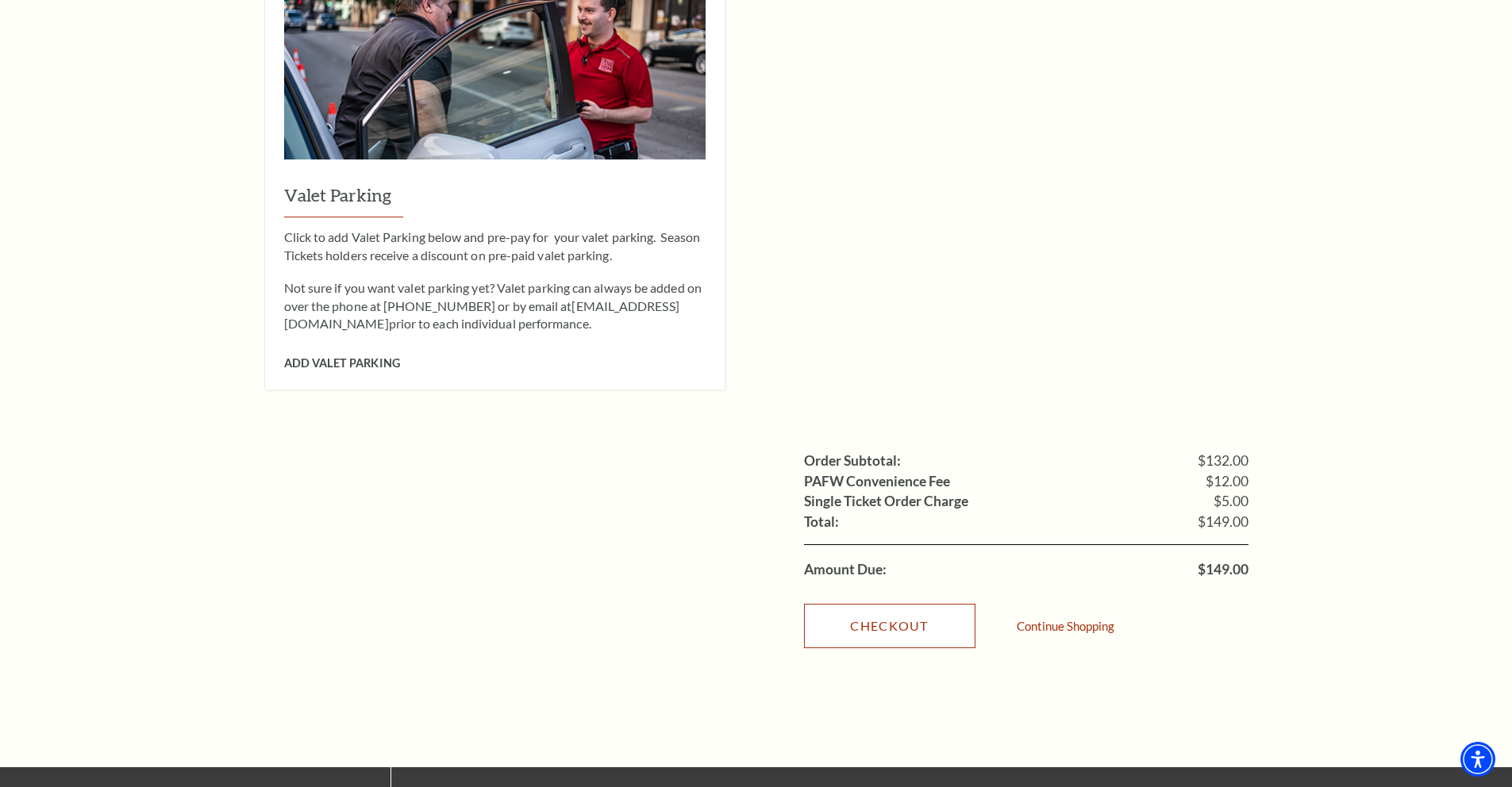
click at [929, 604] on link "Checkout" at bounding box center [889, 626] width 171 height 44
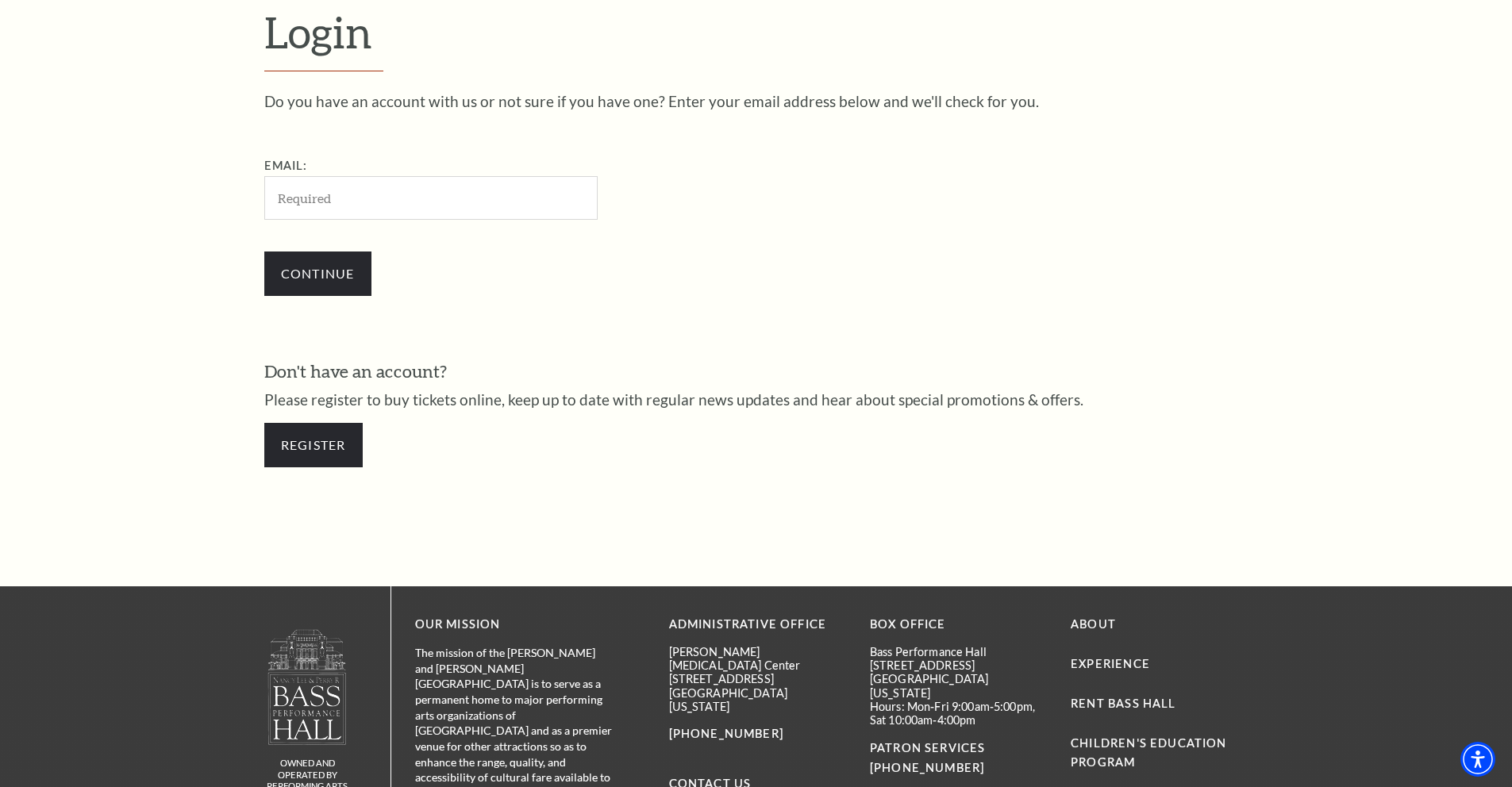
scroll to position [530, 0]
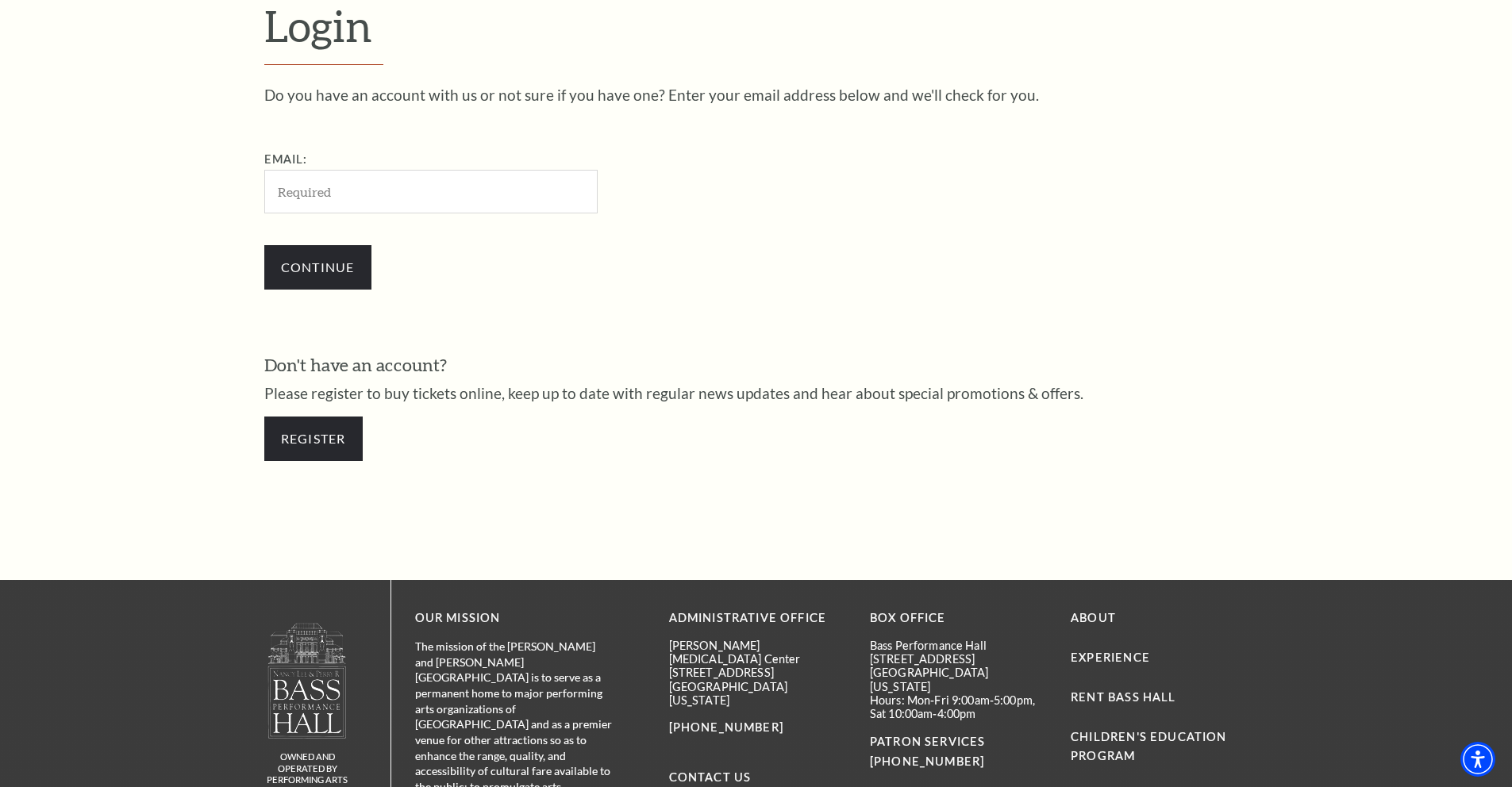
click at [432, 188] on input "Email:" at bounding box center [430, 191] width 333 height 43
type input "[EMAIL_ADDRESS][DOMAIN_NAME]"
click at [315, 262] on input "Continue" at bounding box center [317, 268] width 108 height 44
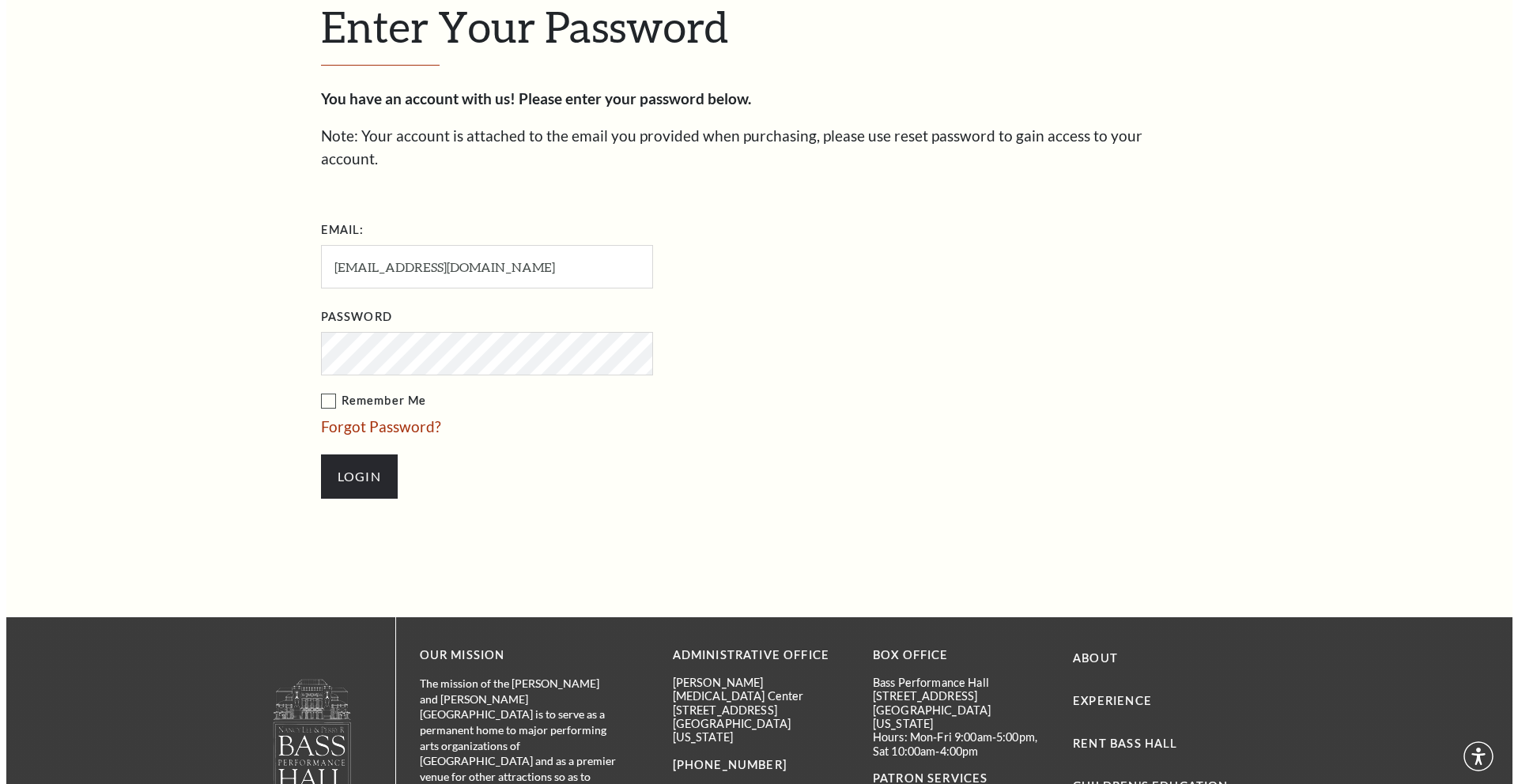
scroll to position [544, 0]
click at [314, 390] on nordpass-icon at bounding box center [314, 390] width 0 height 0
click at [842, 315] on form "Email: [EMAIL_ADDRESS][DOMAIN_NAME] Password Remember Me Forgot Password? Login" at bounding box center [753, 365] width 878 height 298
click at [332, 417] on link "Forgot Password?" at bounding box center [374, 426] width 120 height 18
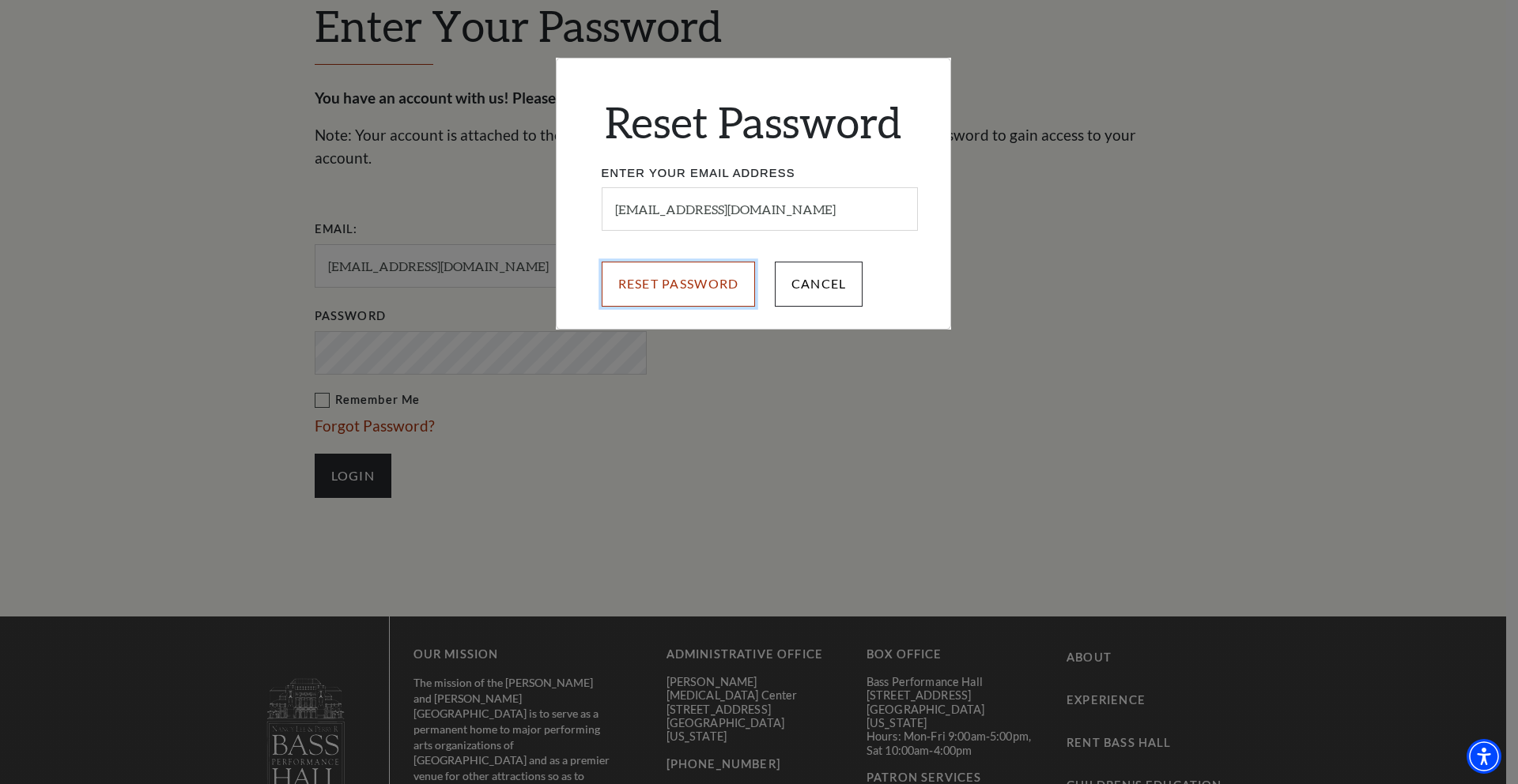
click at [704, 285] on input "Reset Password" at bounding box center [679, 284] width 154 height 44
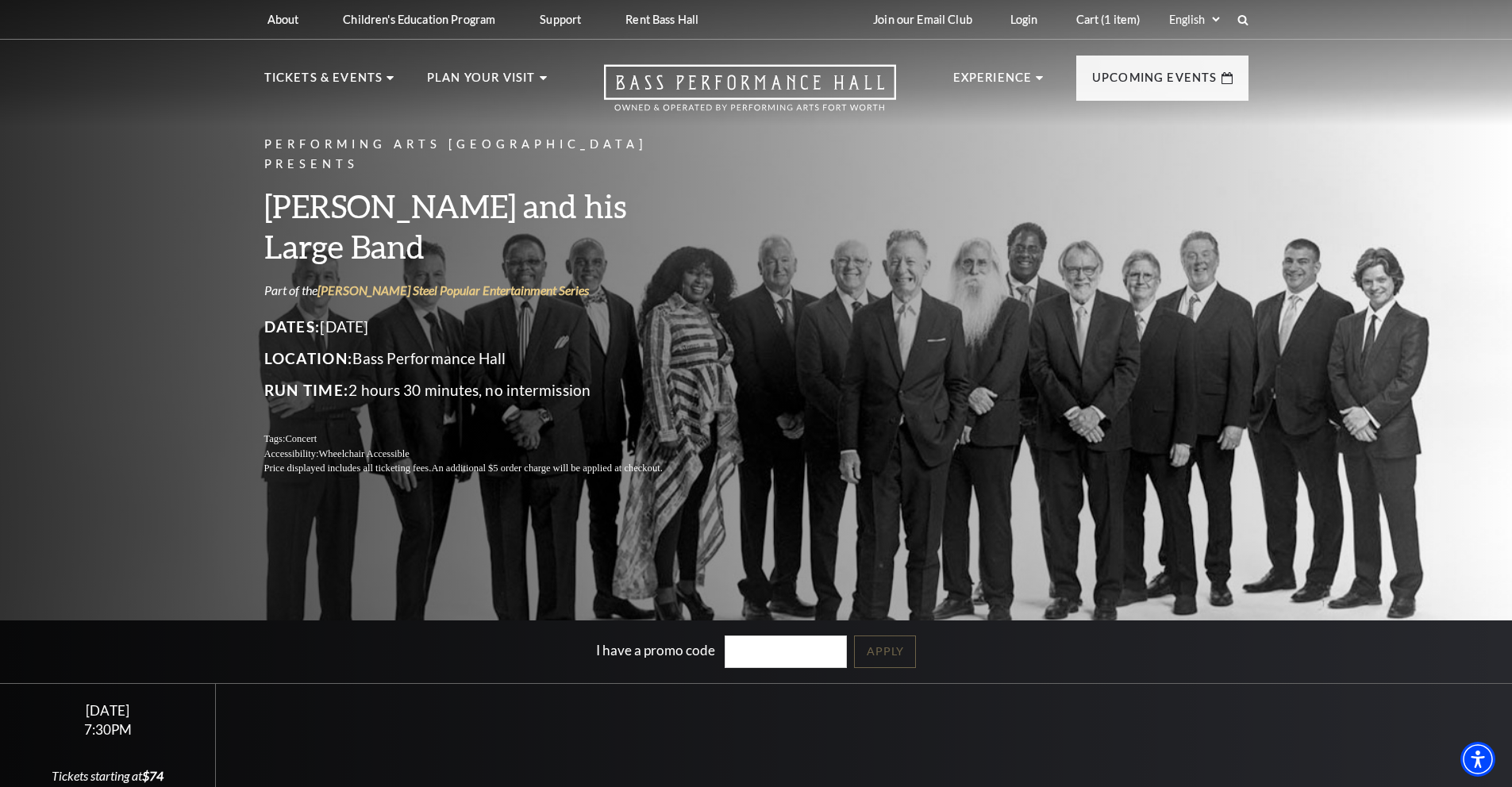
scroll to position [200, 0]
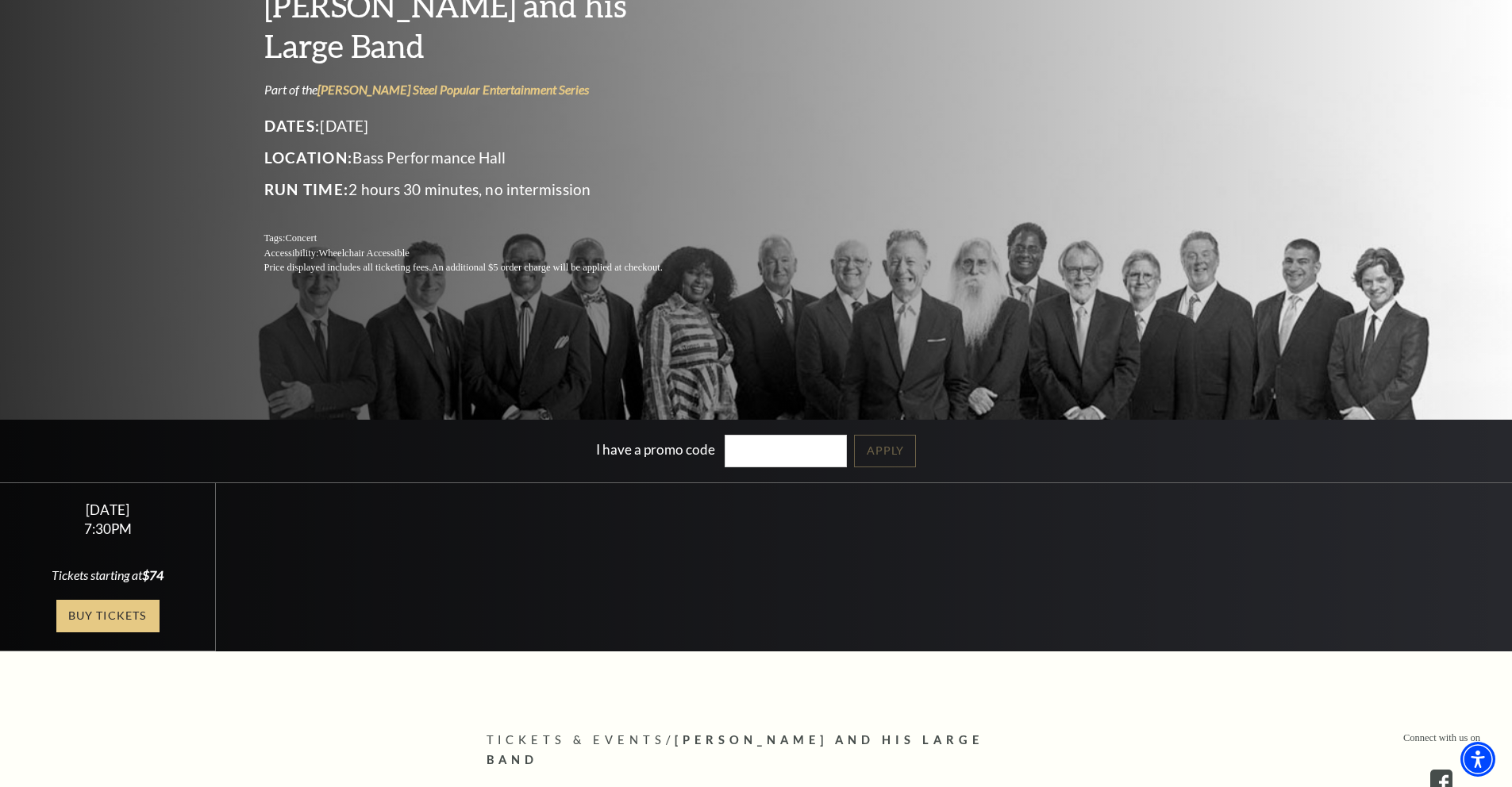
click at [98, 610] on link "Buy Tickets" at bounding box center [108, 615] width 103 height 32
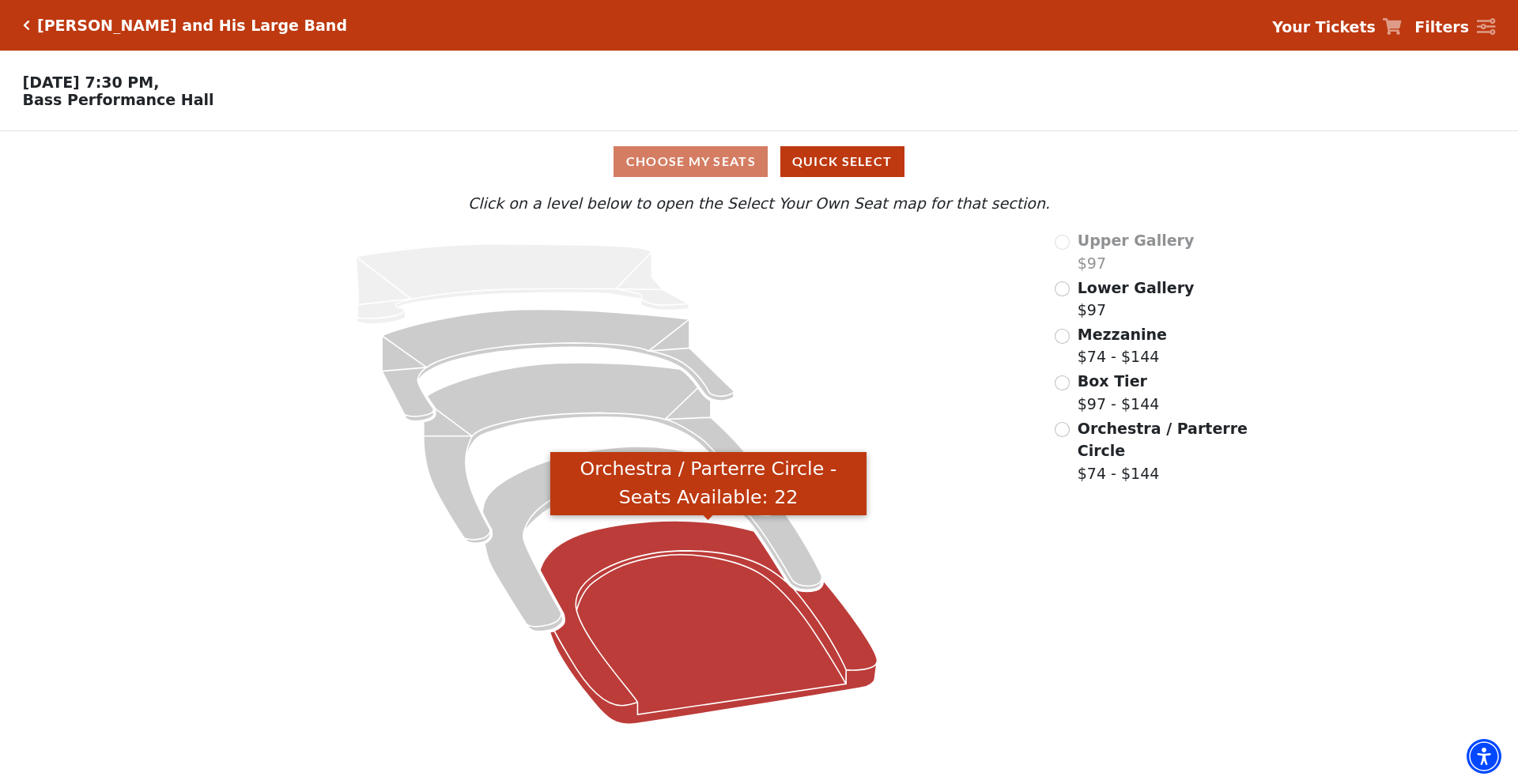
click at [782, 628] on icon "Orchestra / Parterre Circle - Seats Available: 22" at bounding box center [708, 623] width 337 height 203
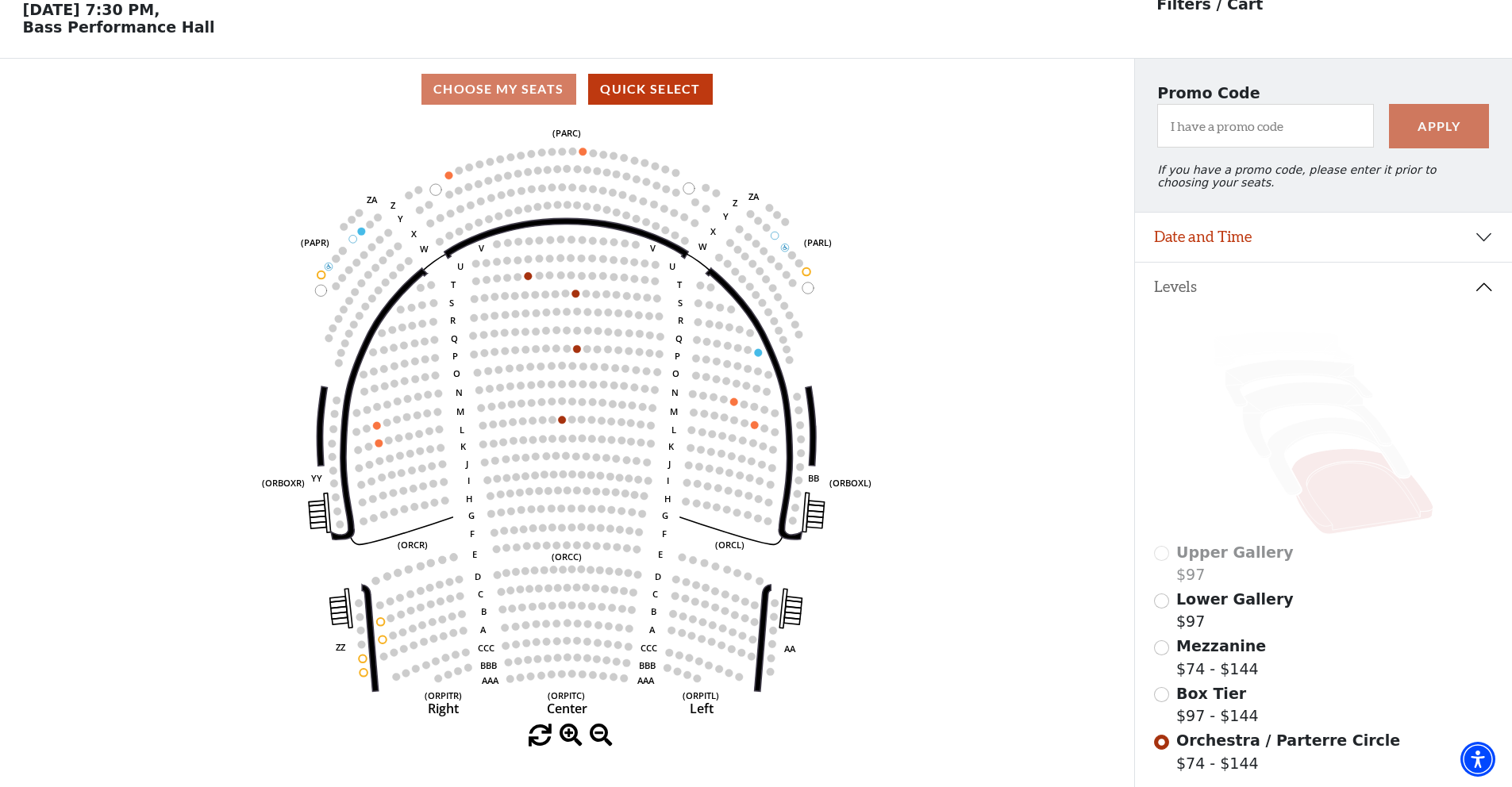
scroll to position [239, 0]
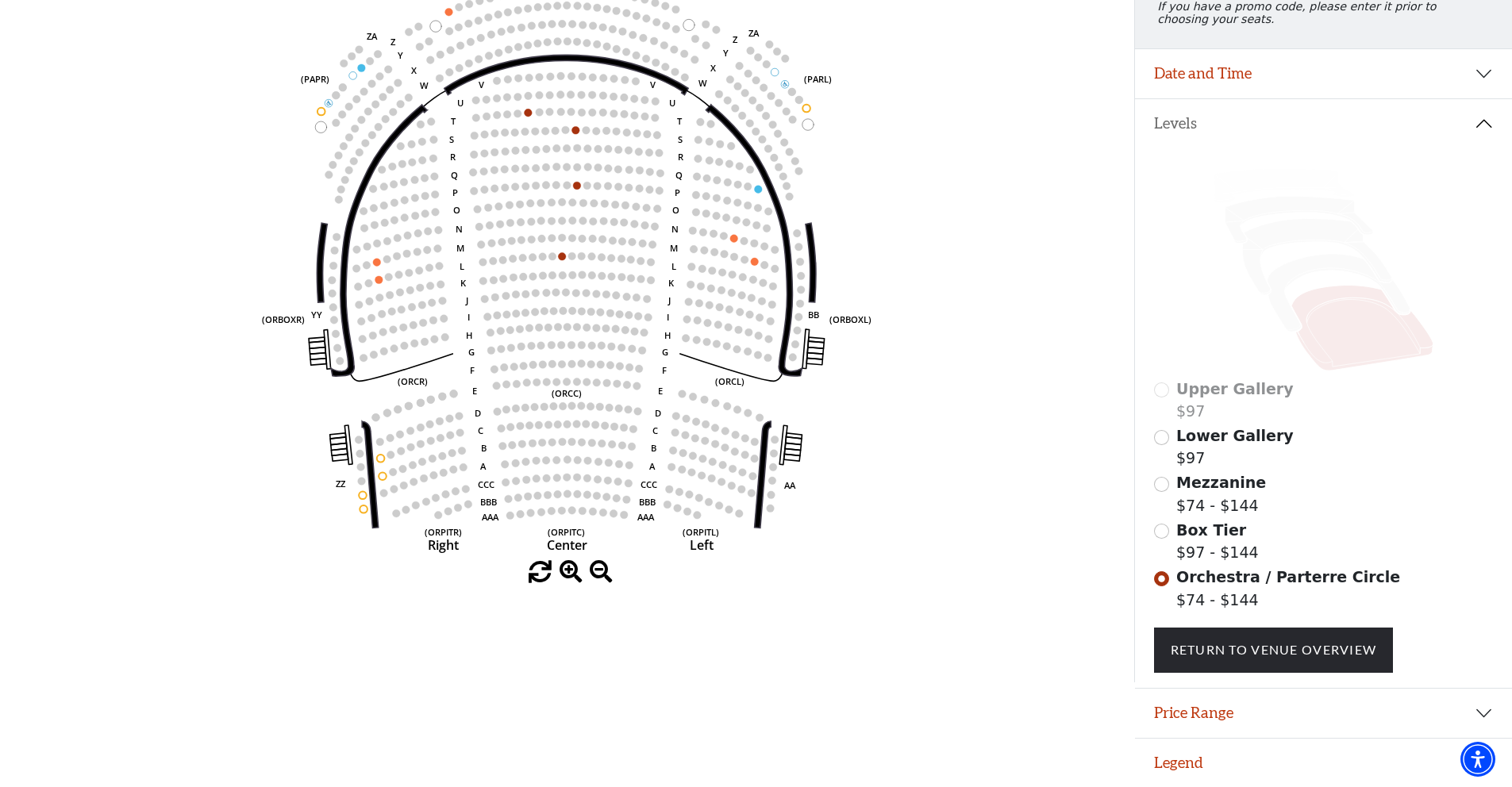
click at [768, 356] on circle at bounding box center [768, 358] width 8 height 8
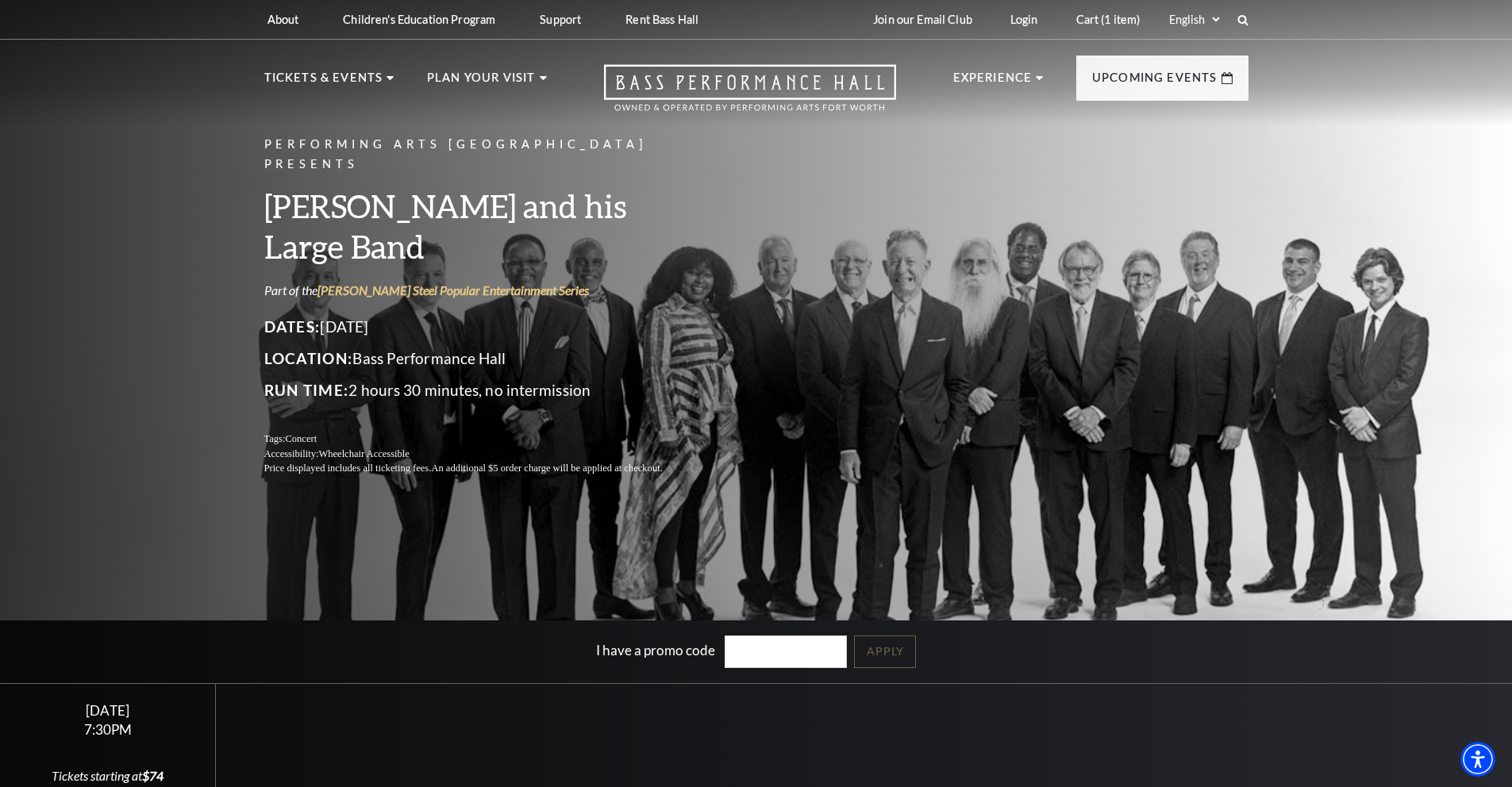
scroll to position [245, 0]
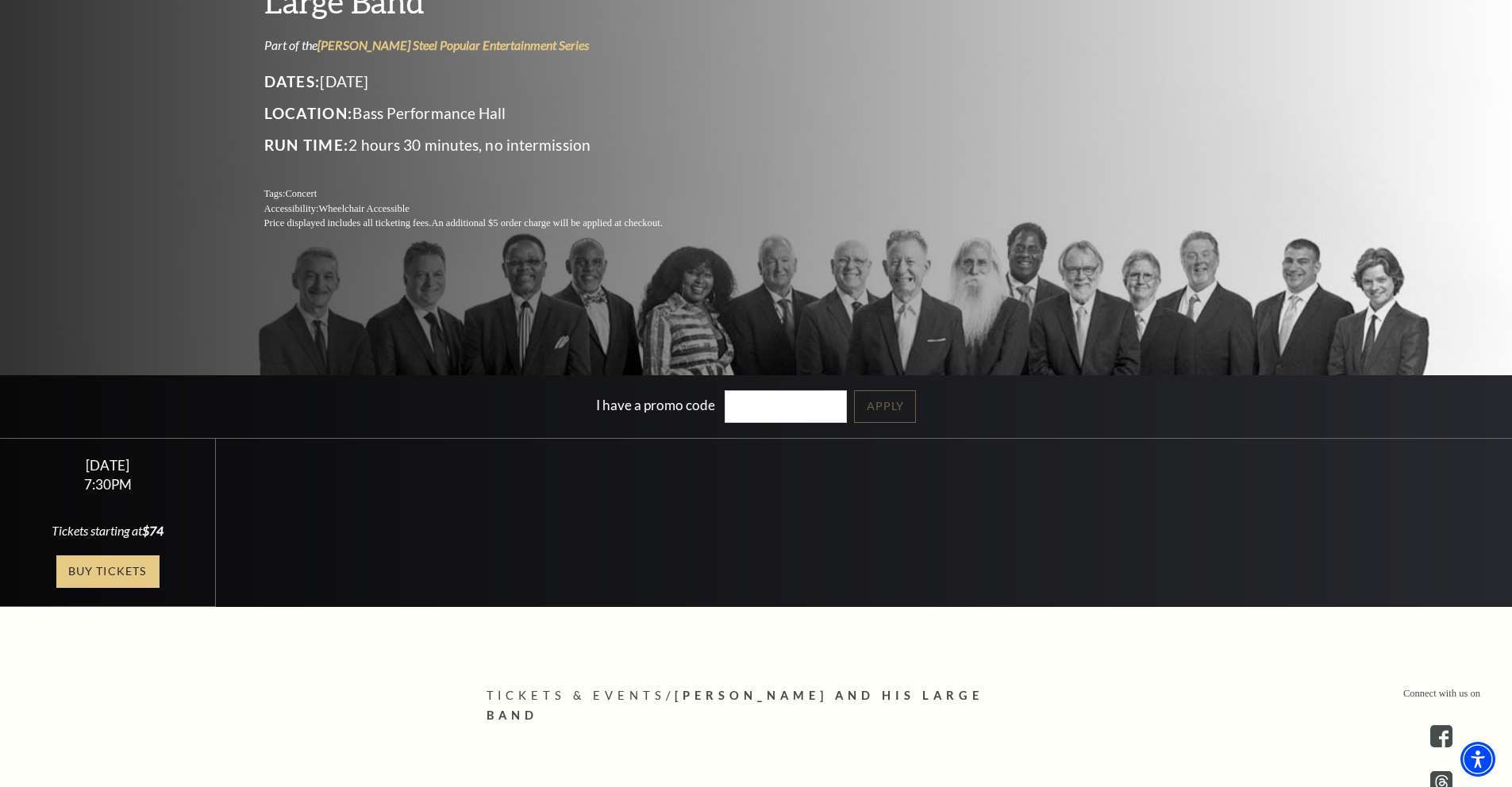
click at [112, 567] on link "Buy Tickets" at bounding box center [108, 571] width 103 height 32
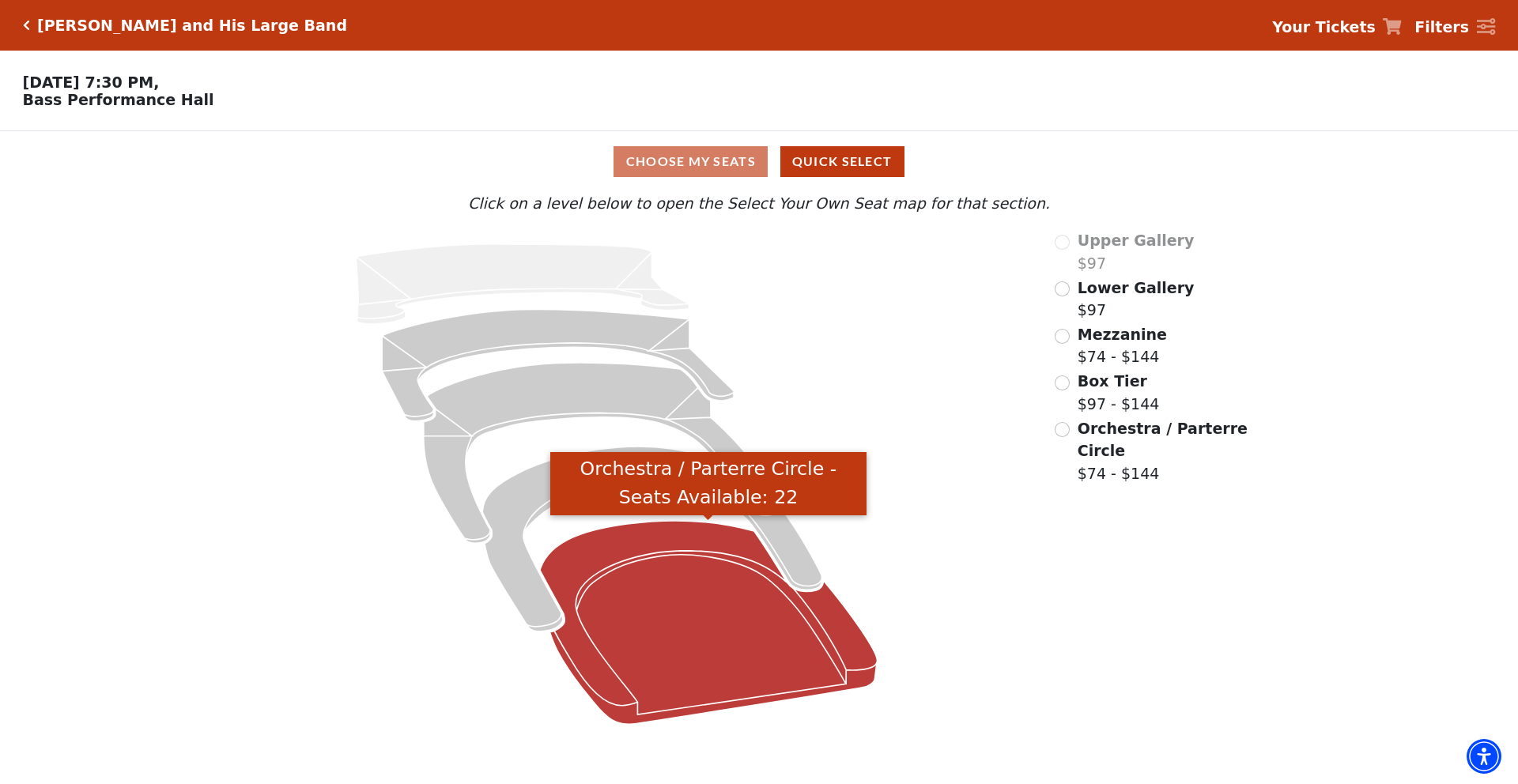
click at [799, 620] on icon "Orchestra / Parterre Circle - Seats Available: 22" at bounding box center [708, 623] width 337 height 203
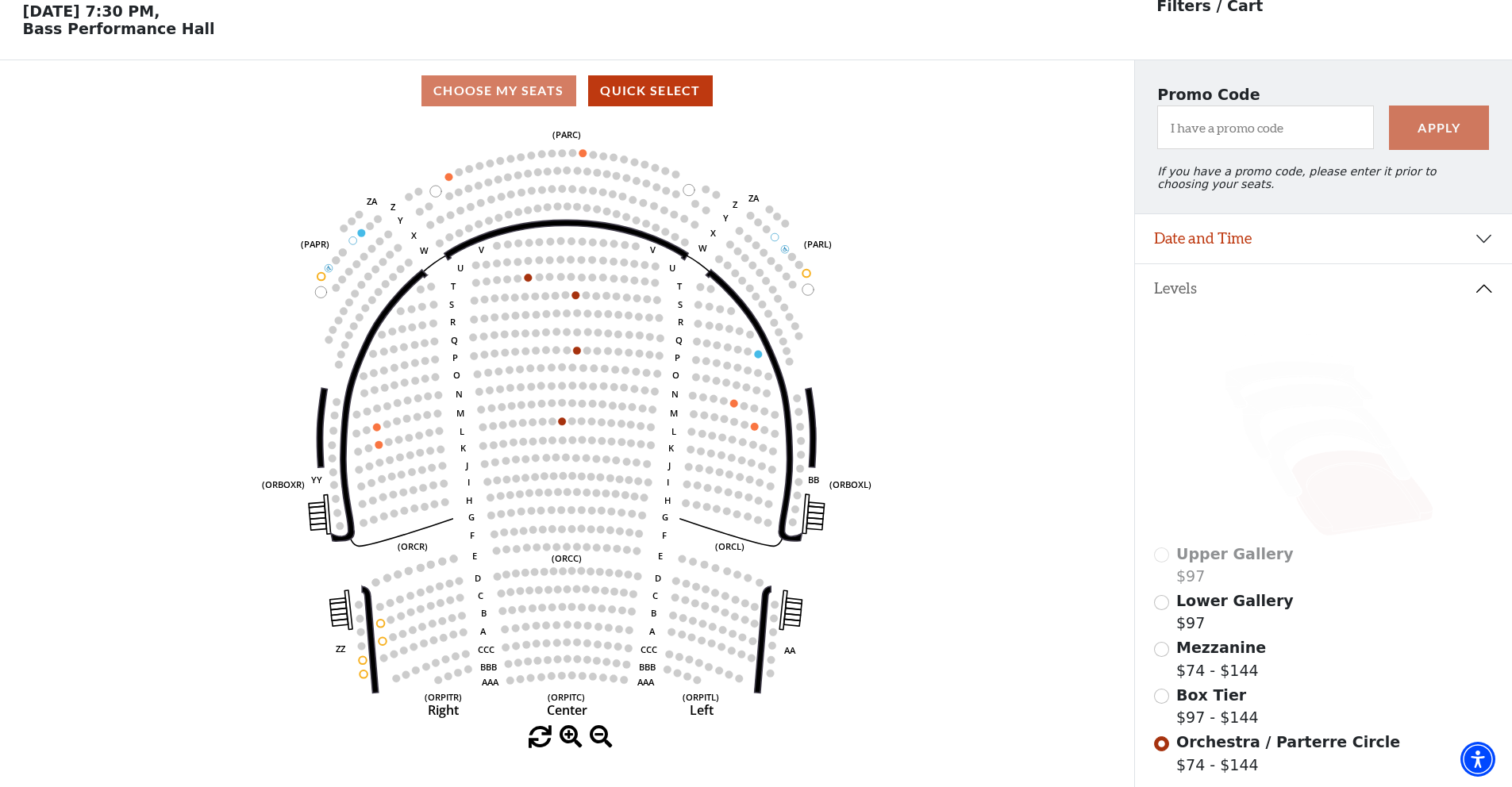
scroll to position [73, 0]
